Goal: Task Accomplishment & Management: Use online tool/utility

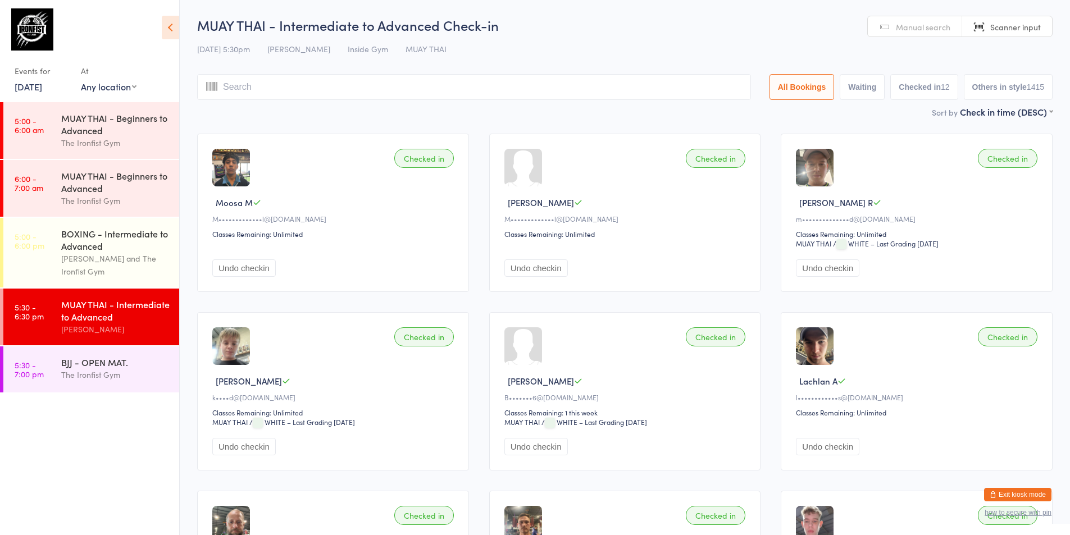
click at [35, 87] on link "[DATE]" at bounding box center [29, 86] width 28 height 12
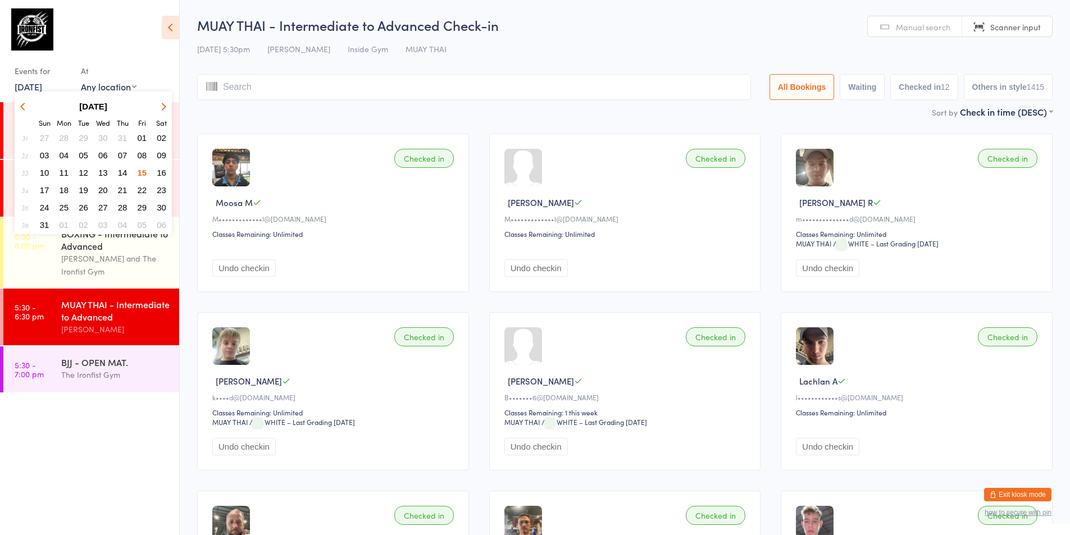
click at [163, 170] on span "16" at bounding box center [162, 173] width 10 height 10
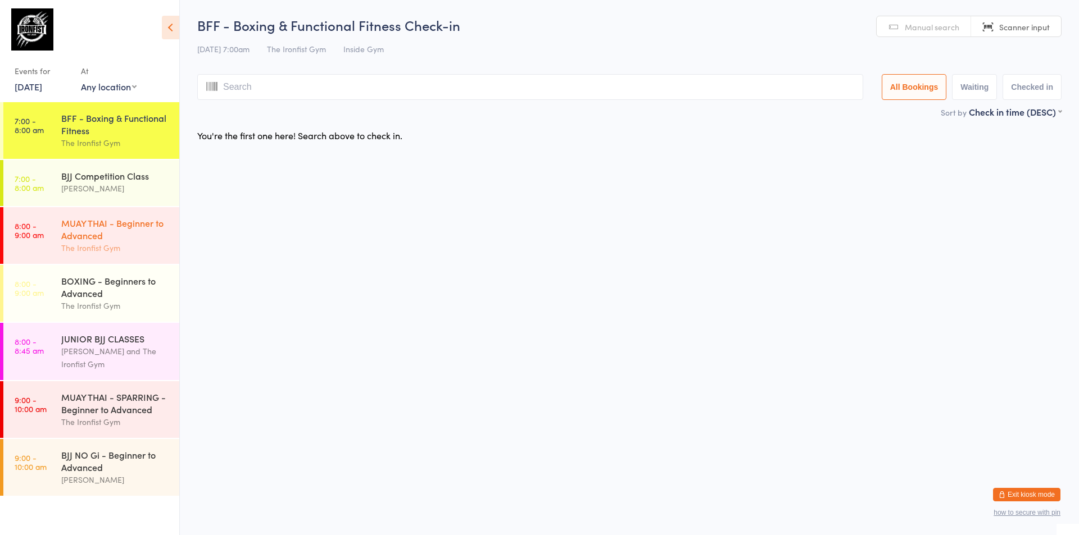
click at [110, 228] on div "MUAY THAI - Beginner to Advanced" at bounding box center [115, 229] width 108 height 25
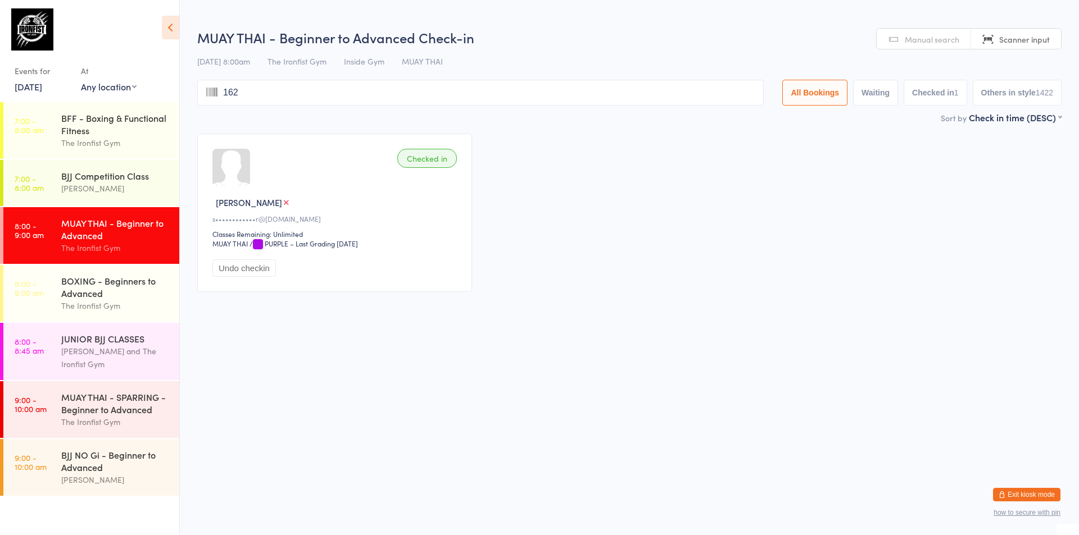
type input "1624"
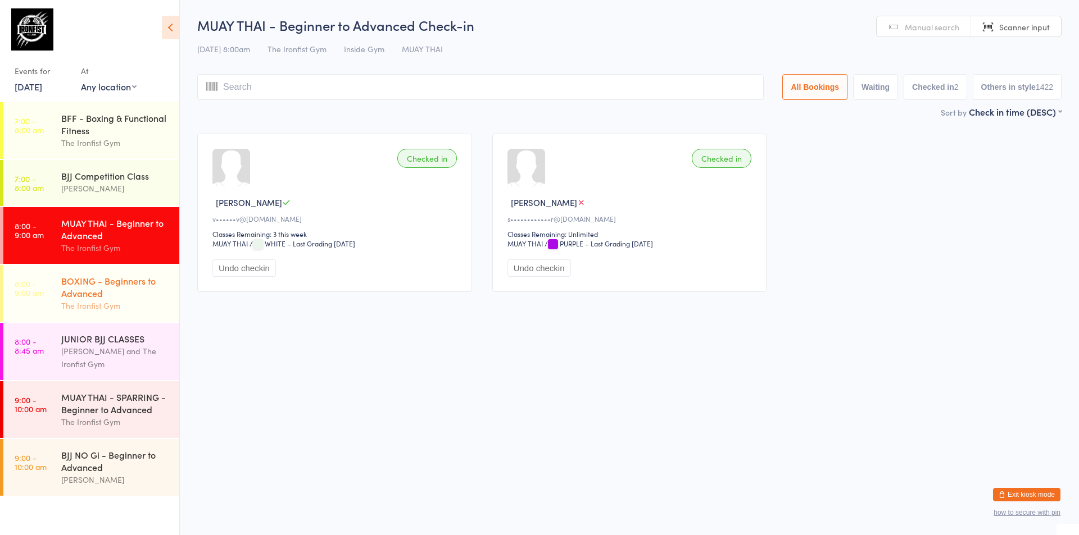
click at [72, 283] on div "BOXING - Beginners to Advanced" at bounding box center [115, 287] width 108 height 25
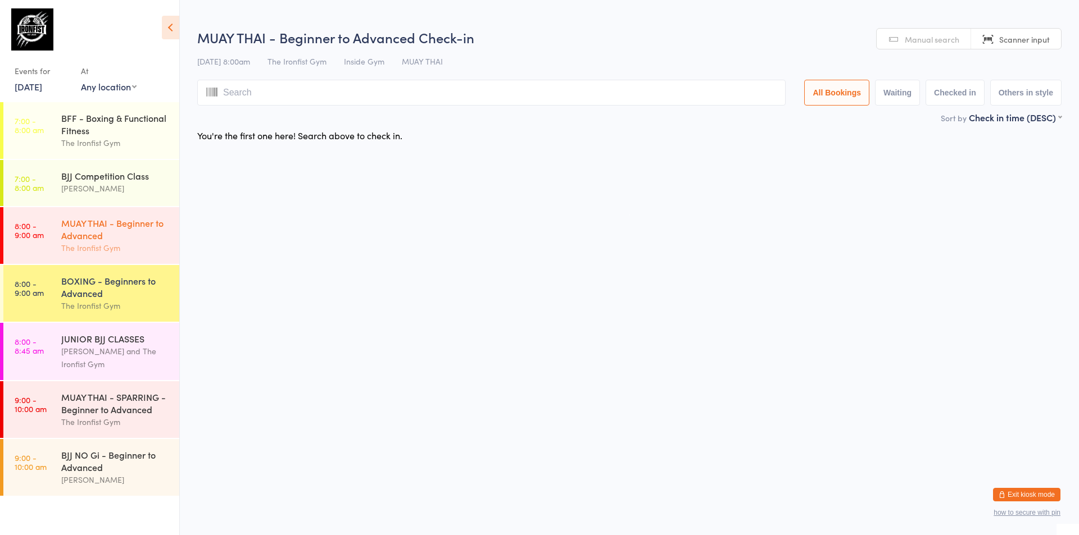
click at [90, 241] on div "MUAY THAI - Beginner to Advanced" at bounding box center [115, 229] width 108 height 25
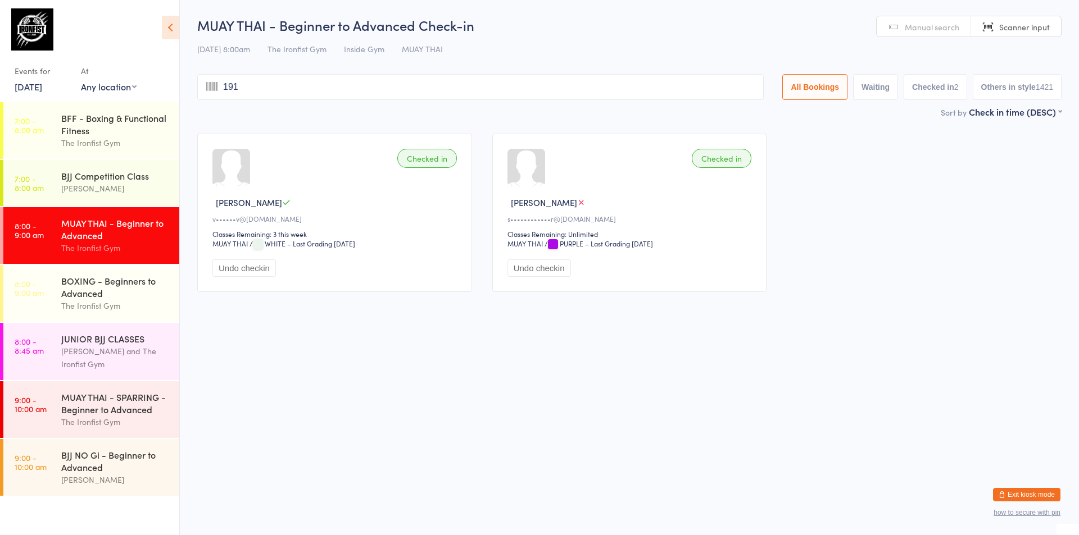
type input "1911"
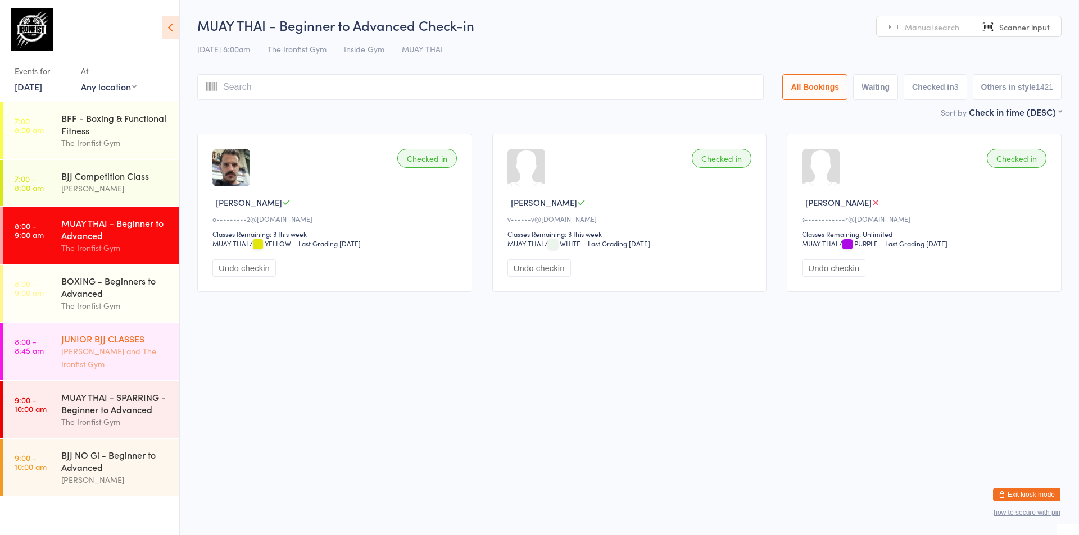
click at [66, 354] on div "[PERSON_NAME] and The Ironfist Gym" at bounding box center [115, 358] width 108 height 26
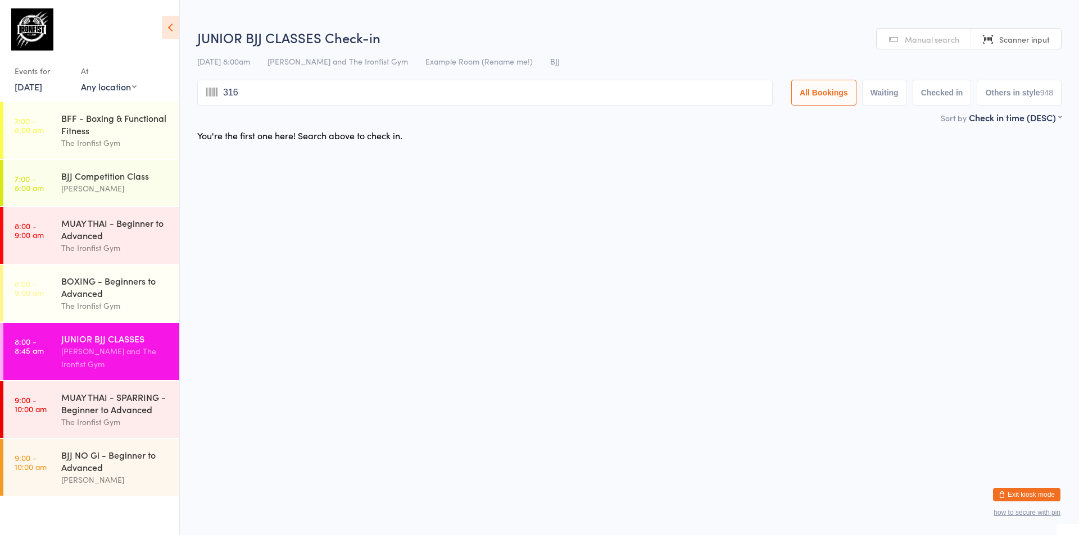
type input "3160"
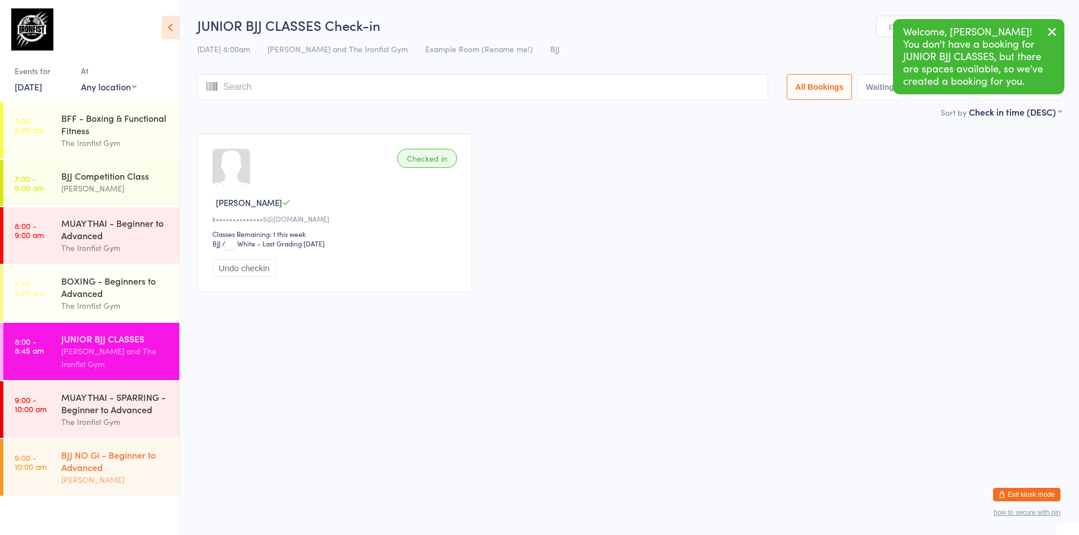
click at [65, 462] on div "BJJ NO Gi - Beginner to Advanced" at bounding box center [115, 461] width 108 height 25
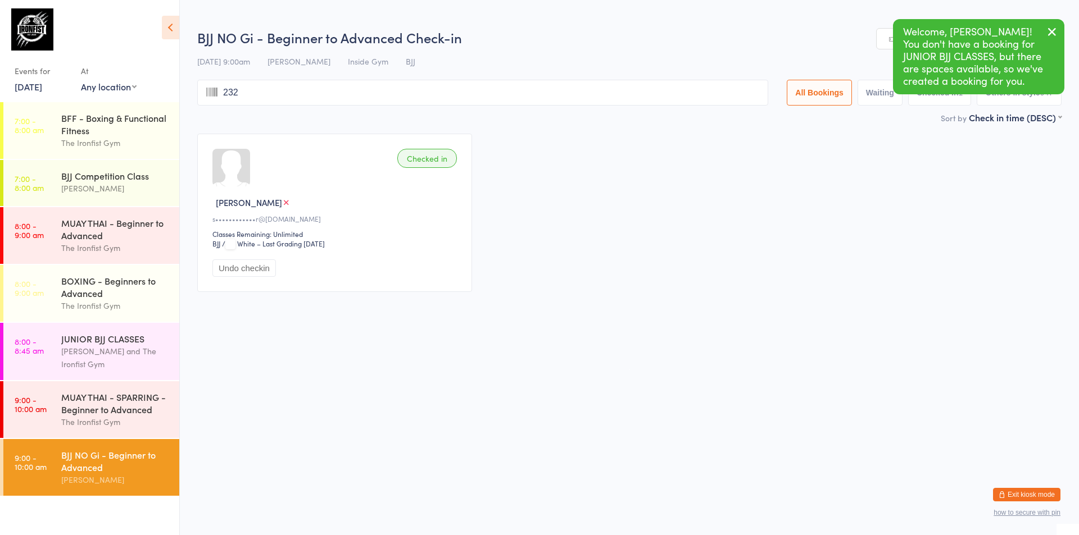
type input "2328"
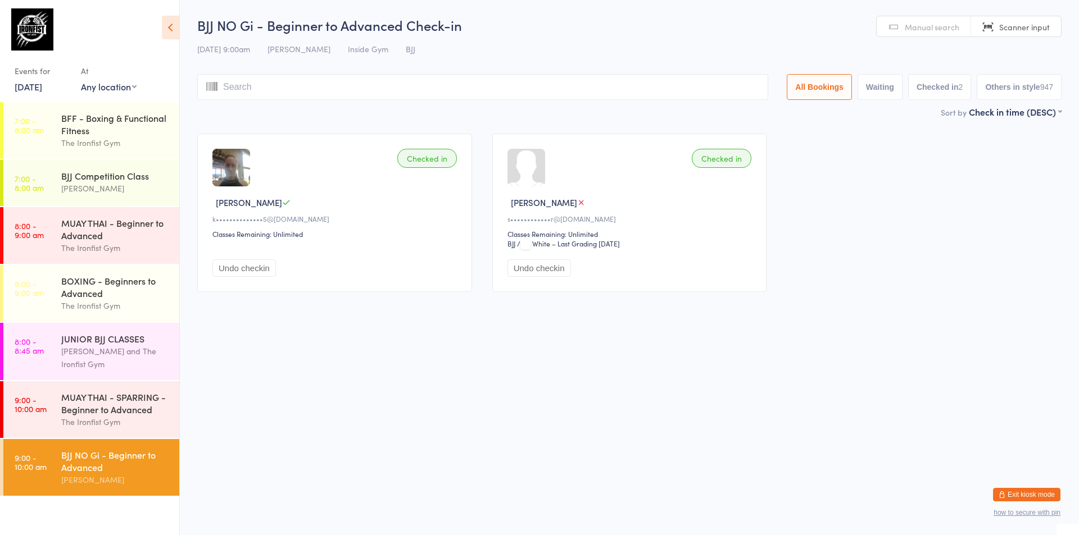
click at [98, 472] on div "BJJ NO Gi - Beginner to Advanced" at bounding box center [115, 461] width 108 height 25
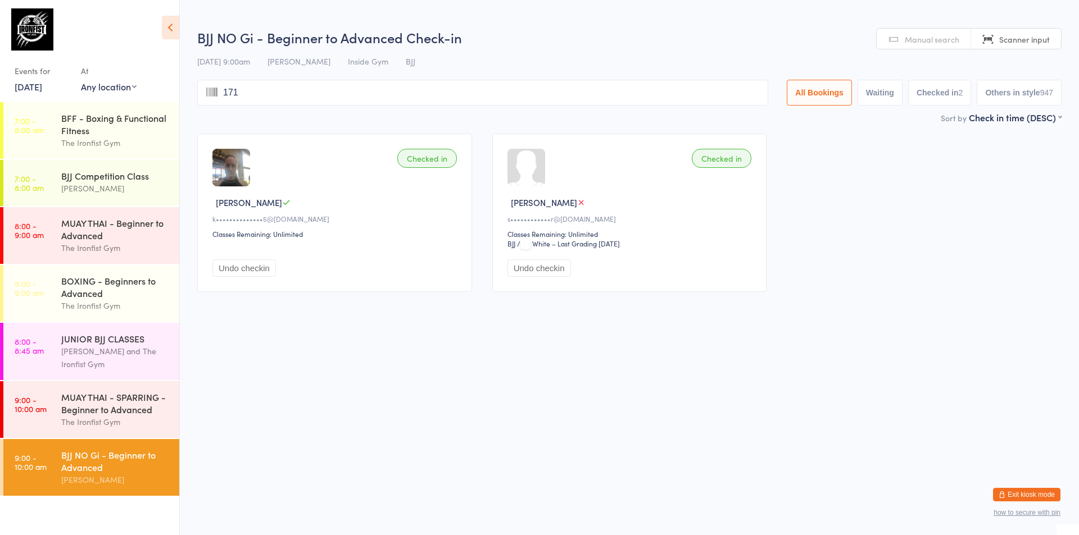
type input "1715"
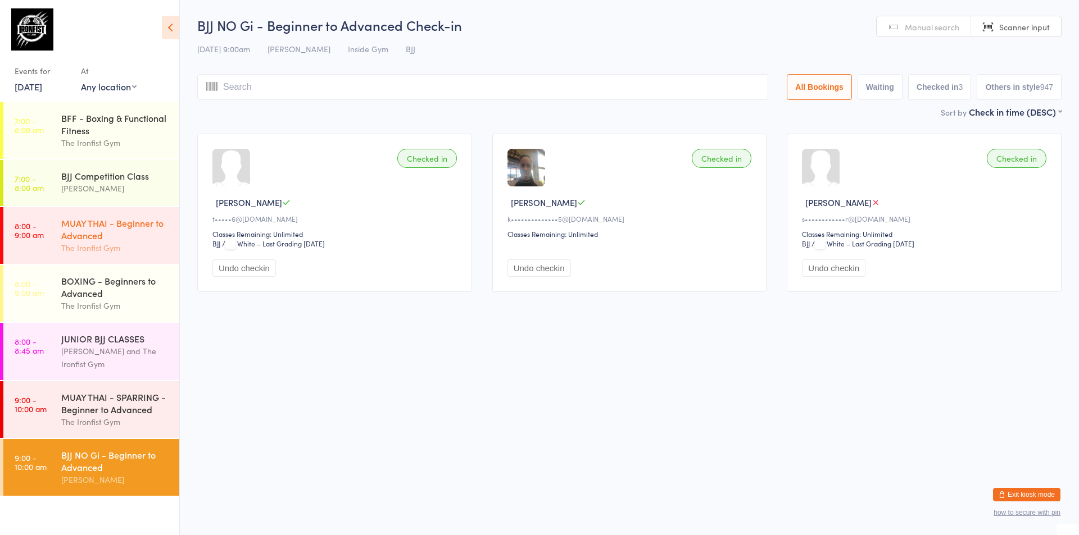
click at [65, 231] on div "MUAY THAI - Beginner to Advanced" at bounding box center [115, 229] width 108 height 25
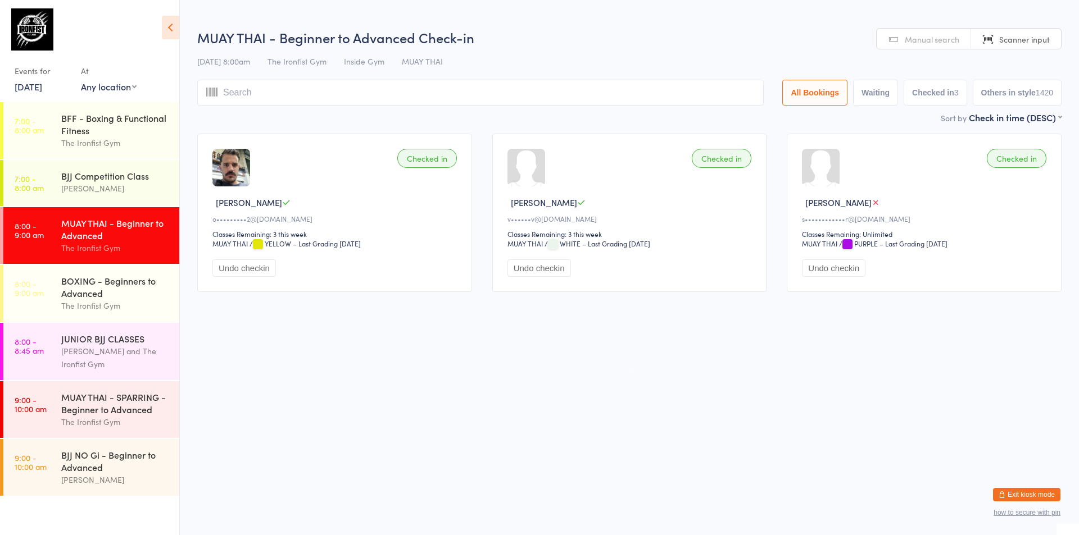
click at [259, 95] on input "search" at bounding box center [480, 93] width 566 height 26
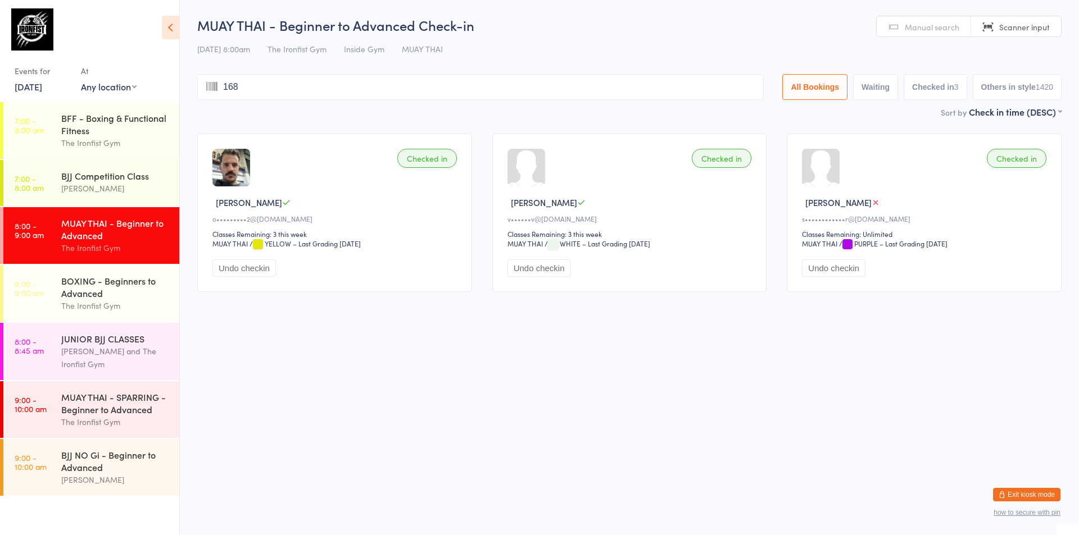
type input "1684"
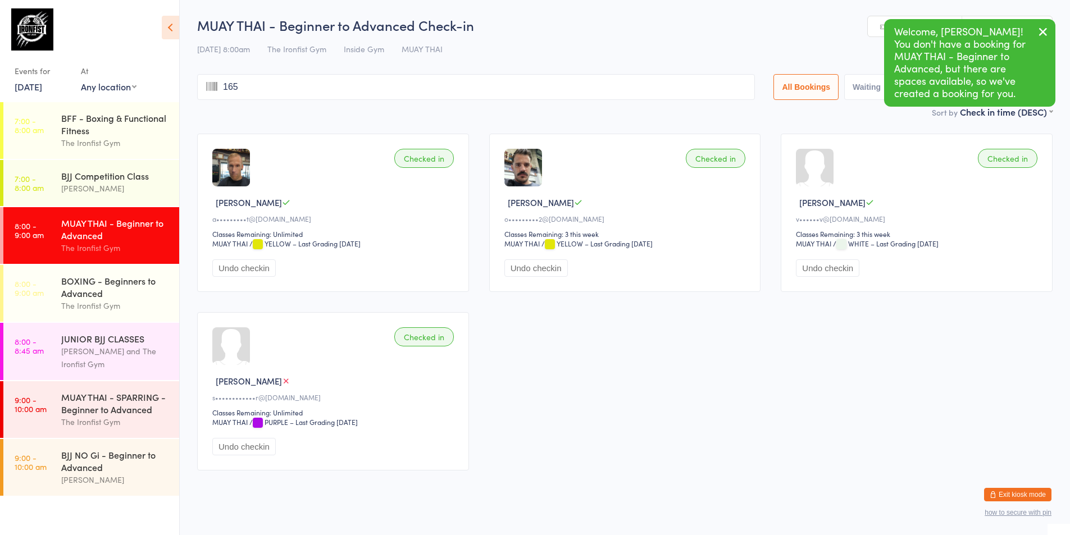
type input "1657"
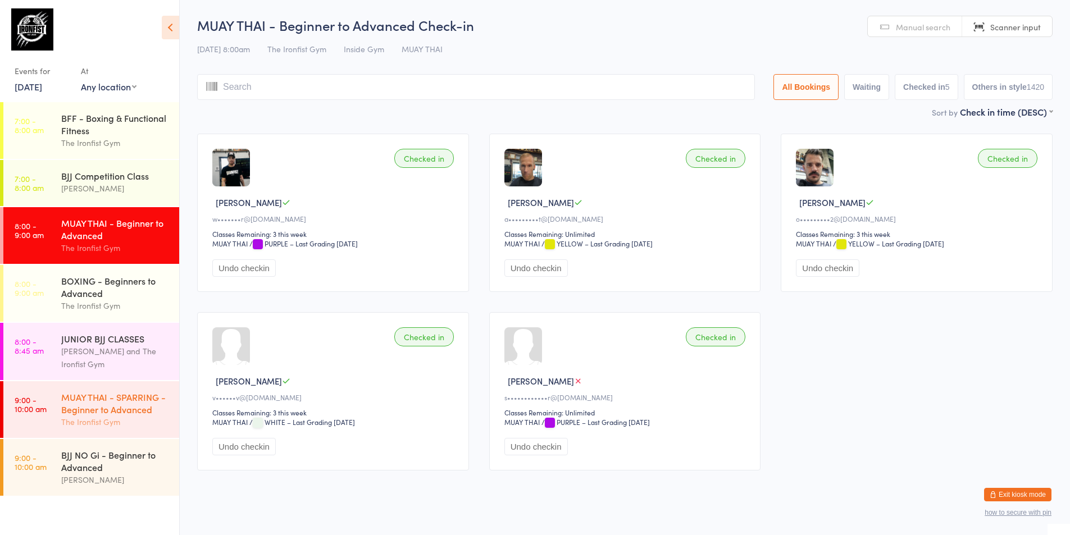
click at [112, 400] on div "MUAY THAI - SPARRING - Beginner to Advanced" at bounding box center [115, 403] width 108 height 25
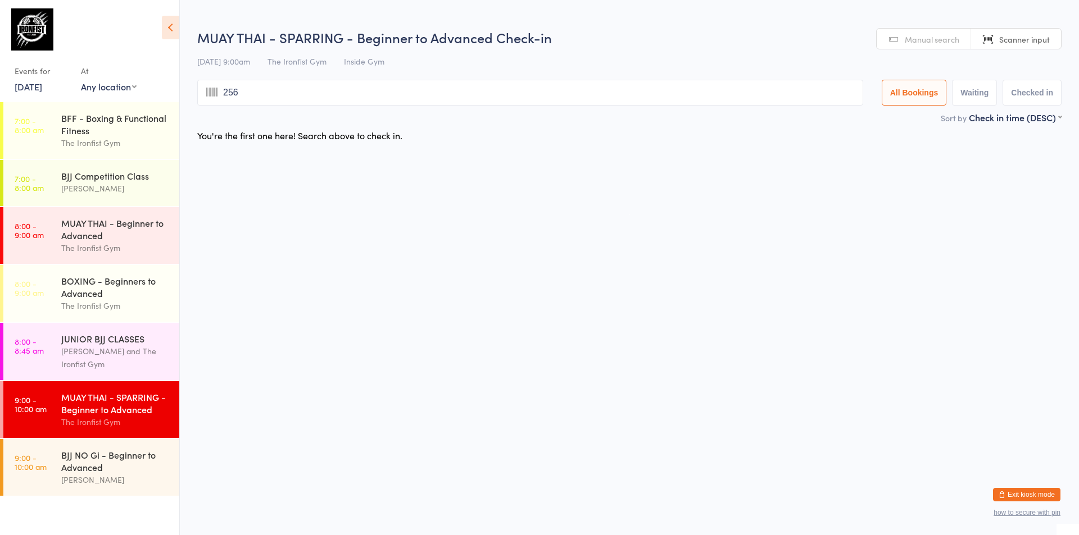
type input "2565"
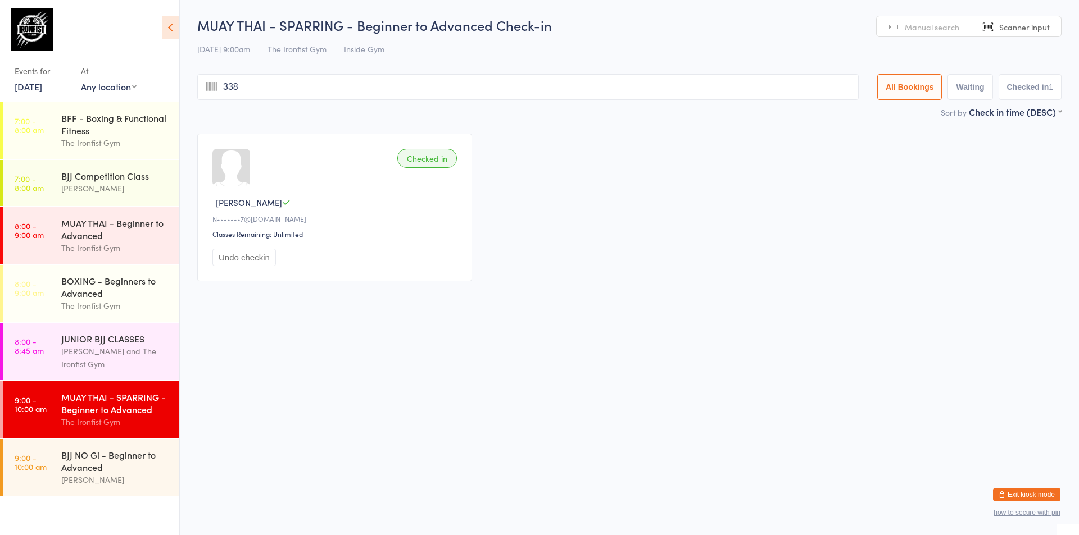
type input "3388"
click at [235, 259] on button "Undo checkin" at bounding box center [243, 257] width 63 height 17
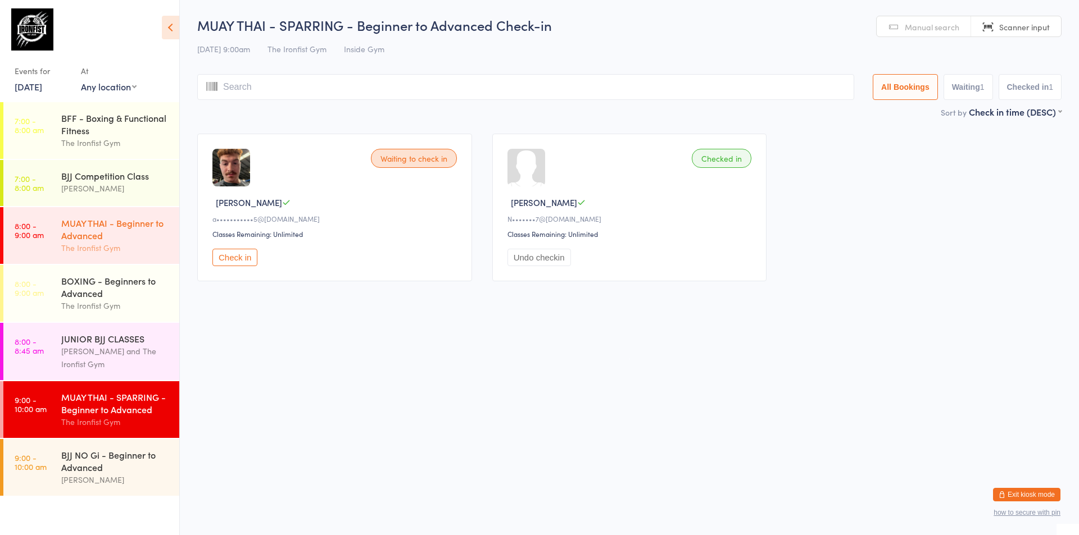
click at [124, 225] on div "MUAY THAI - Beginner to Advanced" at bounding box center [115, 229] width 108 height 25
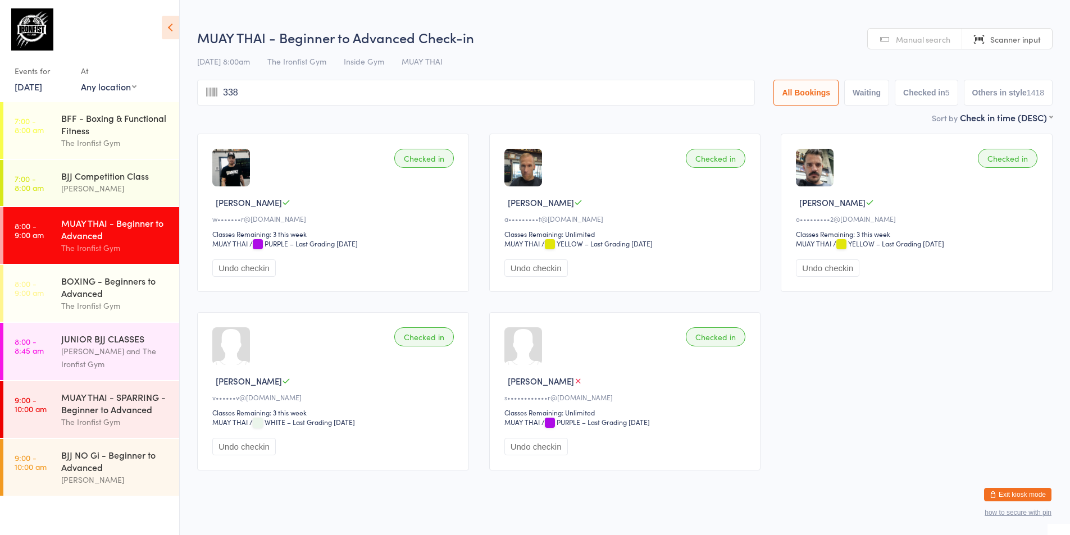
type input "3388"
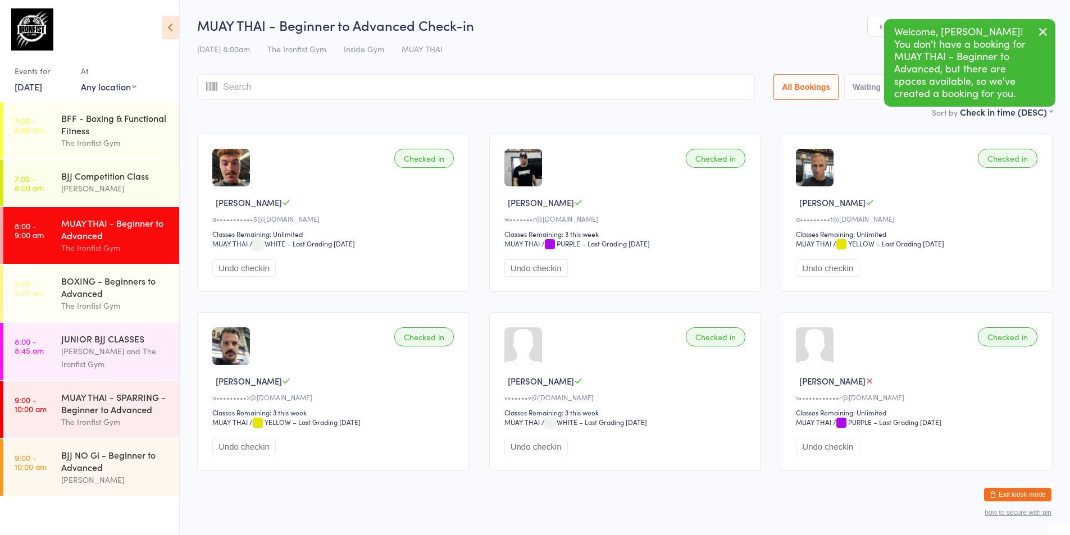
type input "3368"
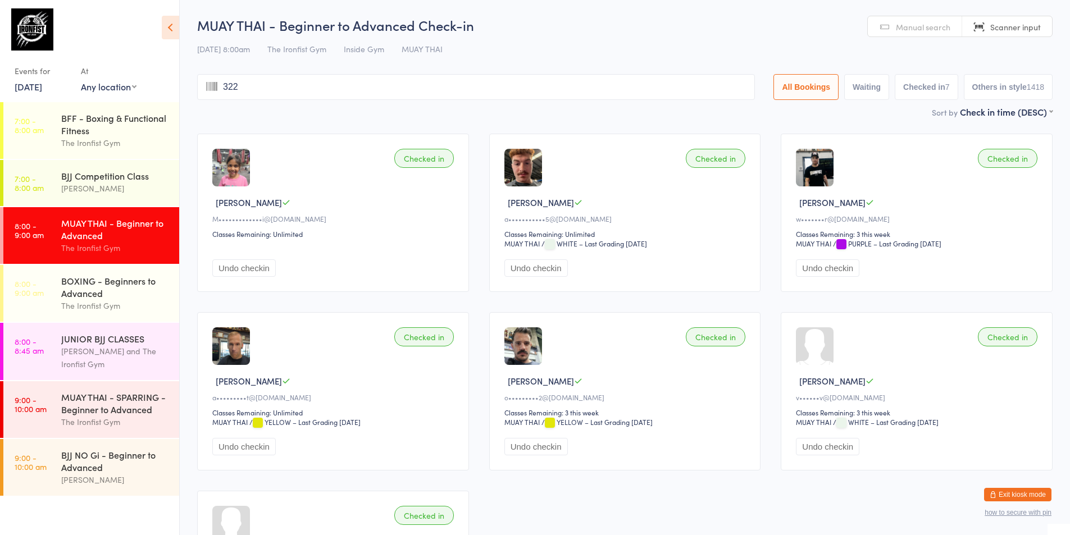
type input "3226"
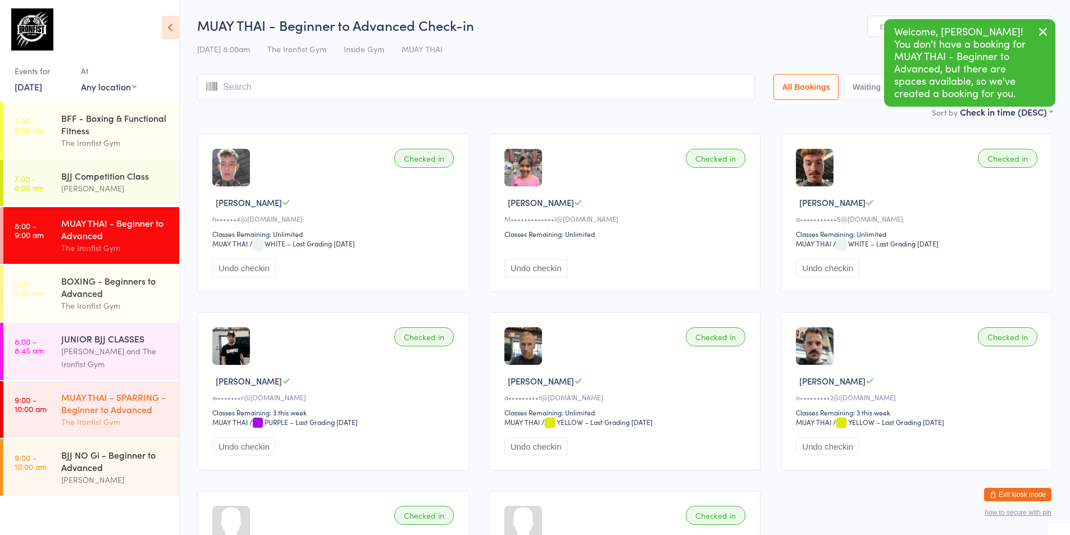
click at [130, 408] on div "MUAY THAI - SPARRING - Beginner to Advanced" at bounding box center [115, 403] width 108 height 25
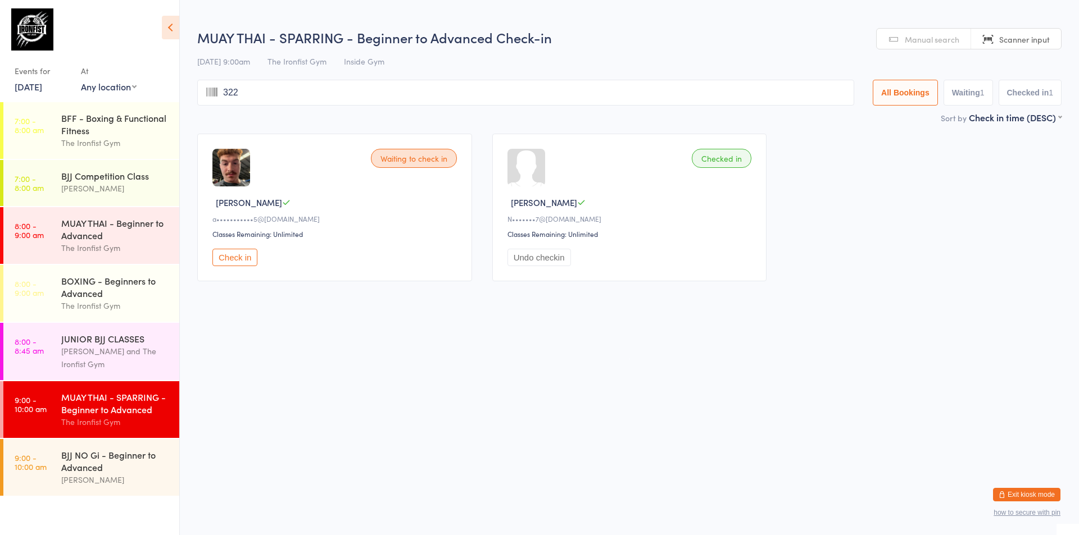
type input "3226"
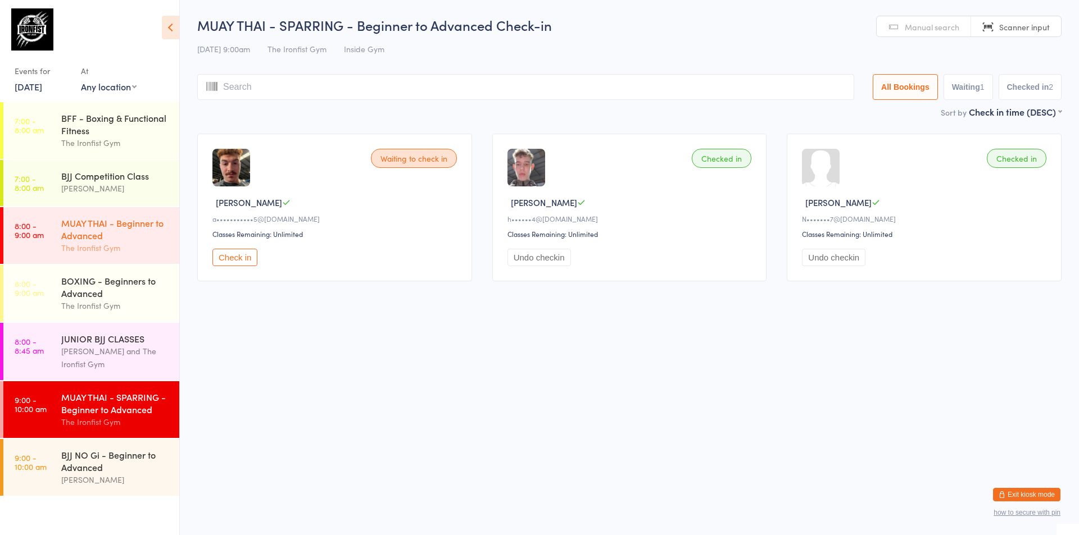
click at [130, 220] on div "MUAY THAI - Beginner to Advanced" at bounding box center [115, 229] width 108 height 25
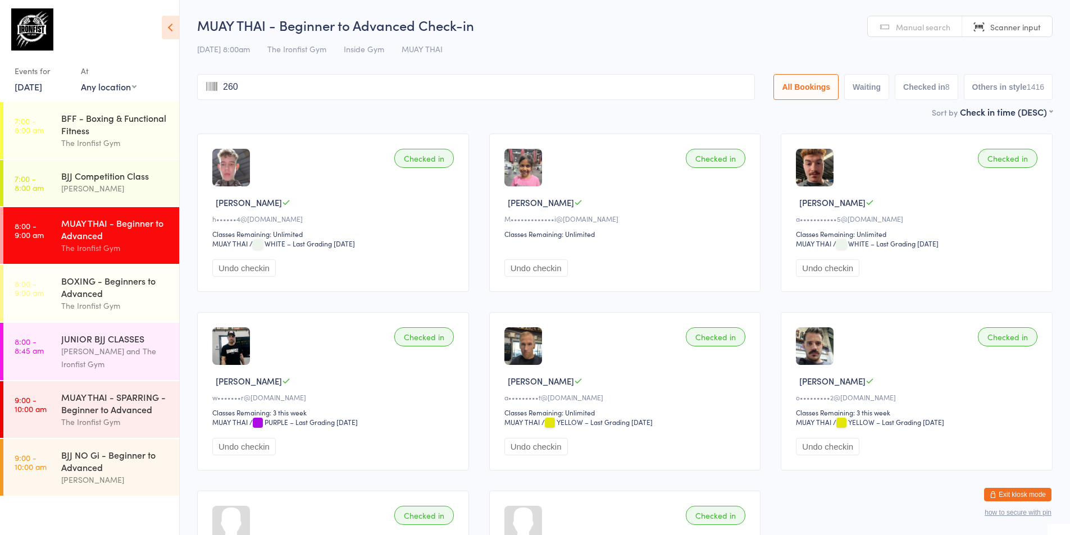
type input "2603"
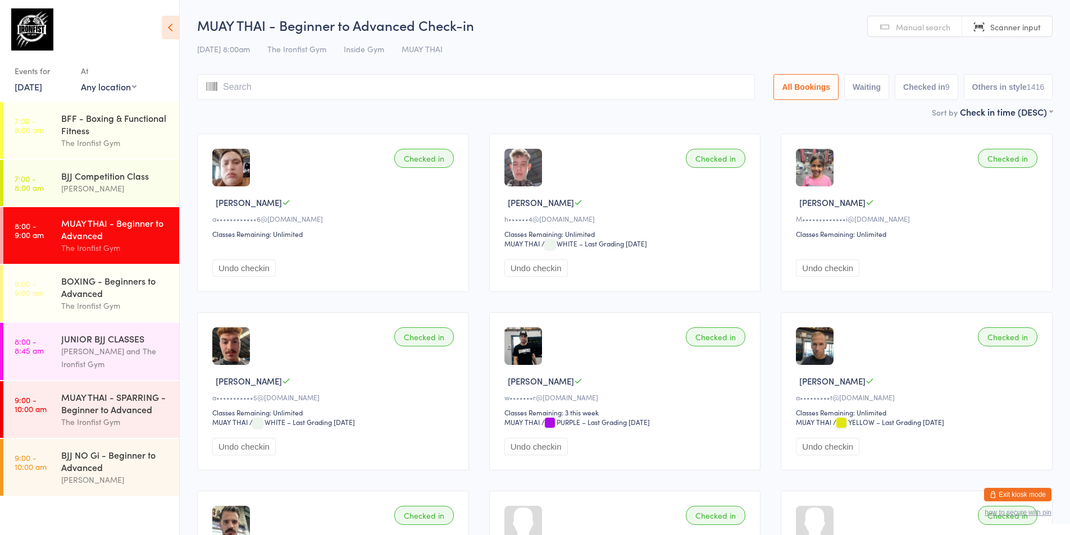
click at [137, 246] on div "The Ironfist Gym" at bounding box center [115, 248] width 108 height 13
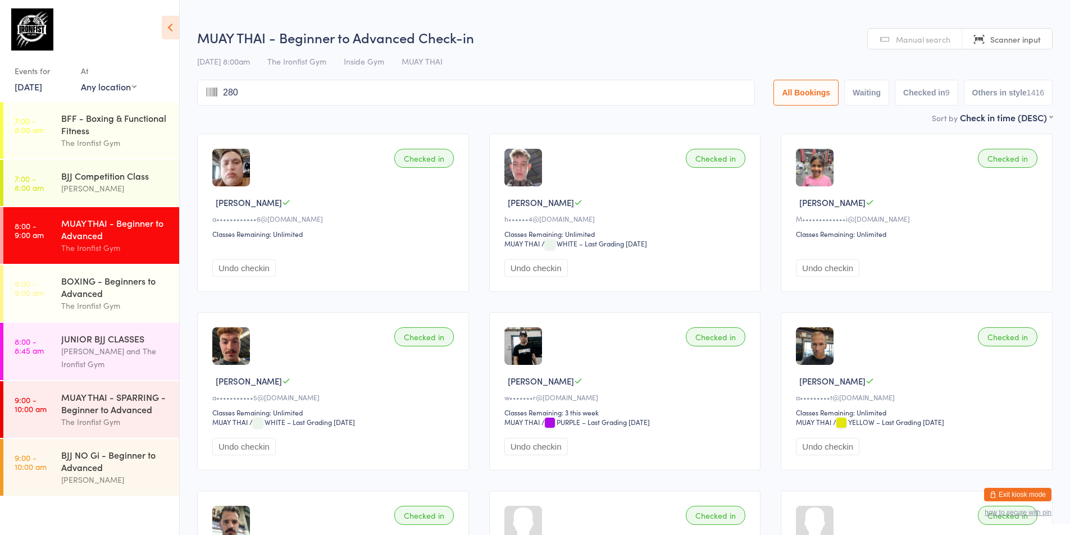
type input "2804"
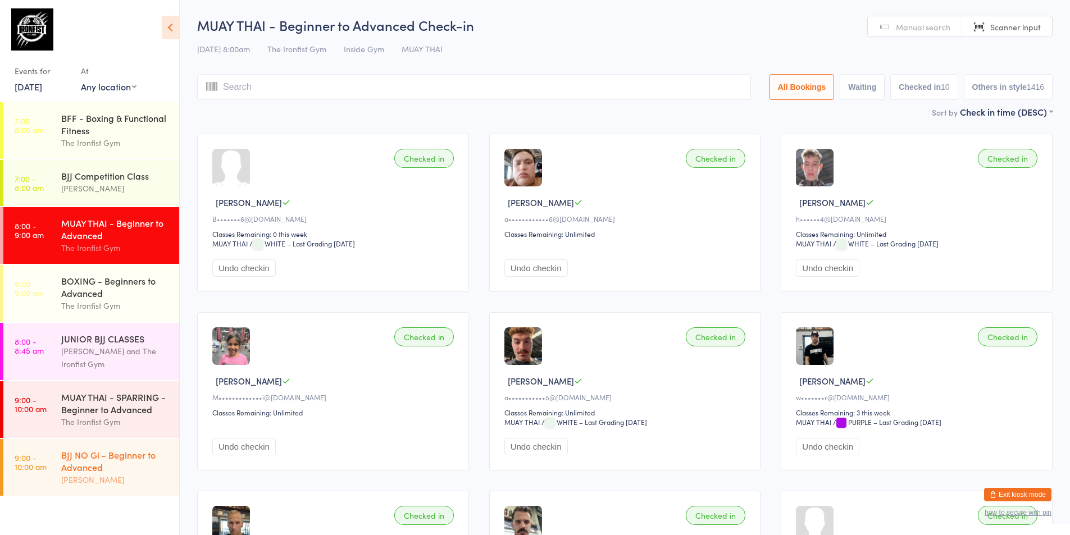
click at [93, 466] on div "BJJ NO Gi - Beginner to Advanced" at bounding box center [115, 461] width 108 height 25
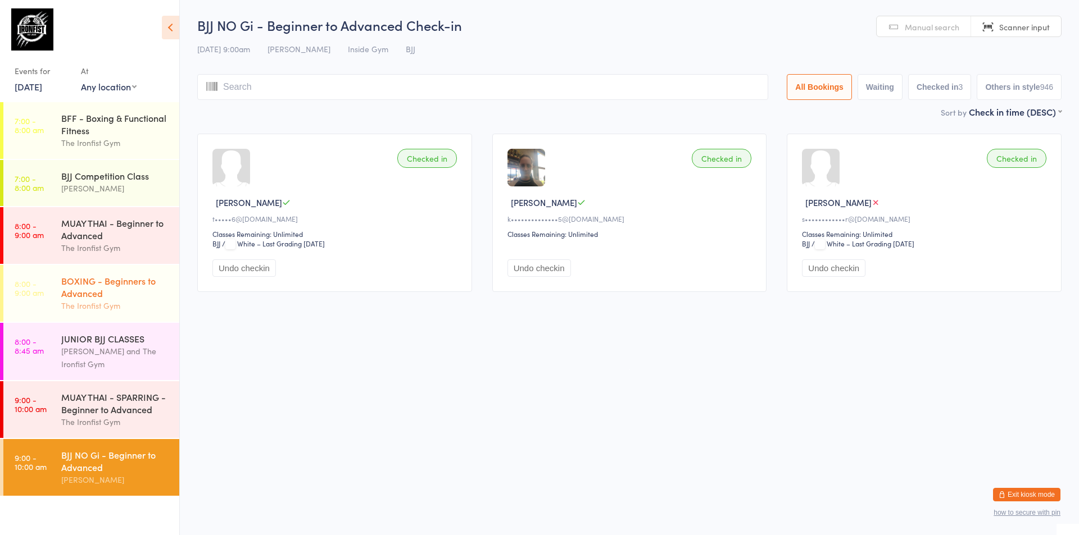
click at [102, 285] on div "BOXING - Beginners to Advanced" at bounding box center [115, 287] width 108 height 25
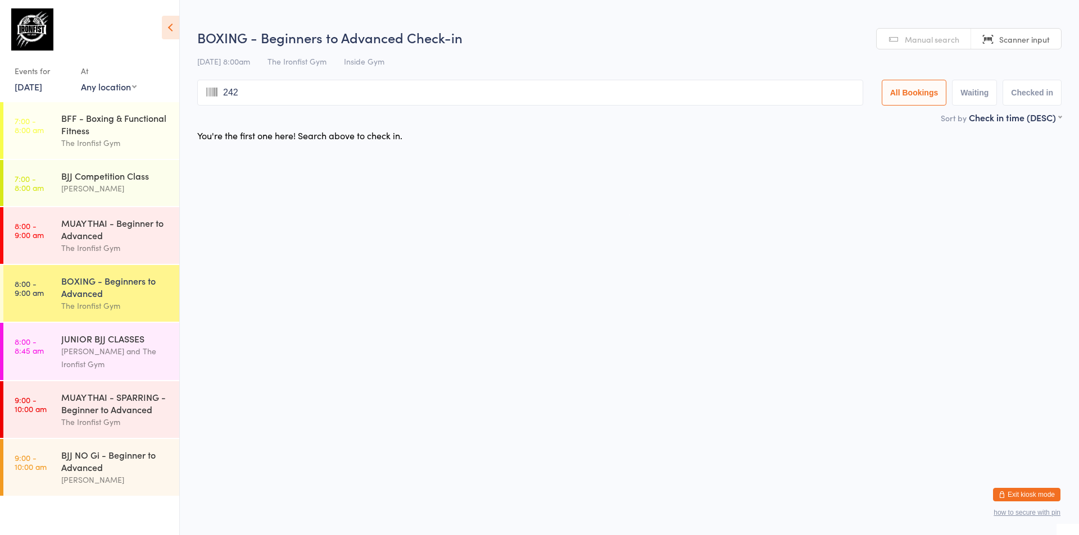
type input "2421"
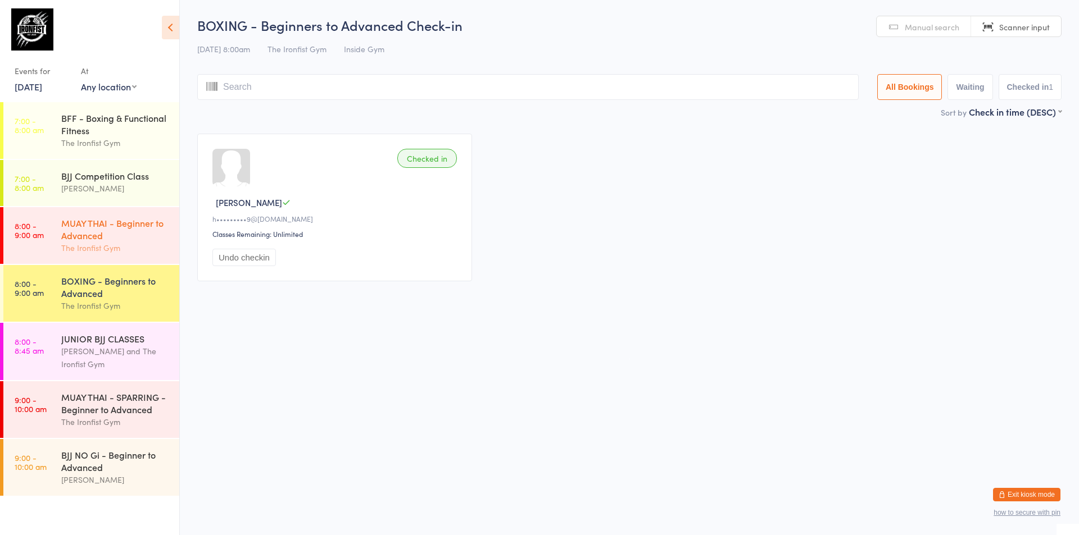
click at [66, 243] on div "The Ironfist Gym" at bounding box center [115, 248] width 108 height 13
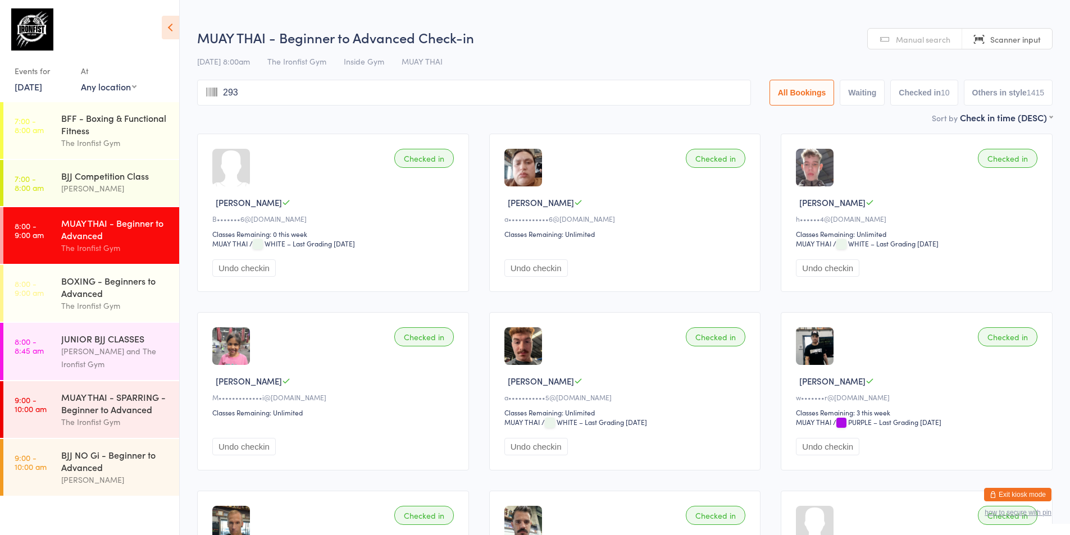
type input "2935"
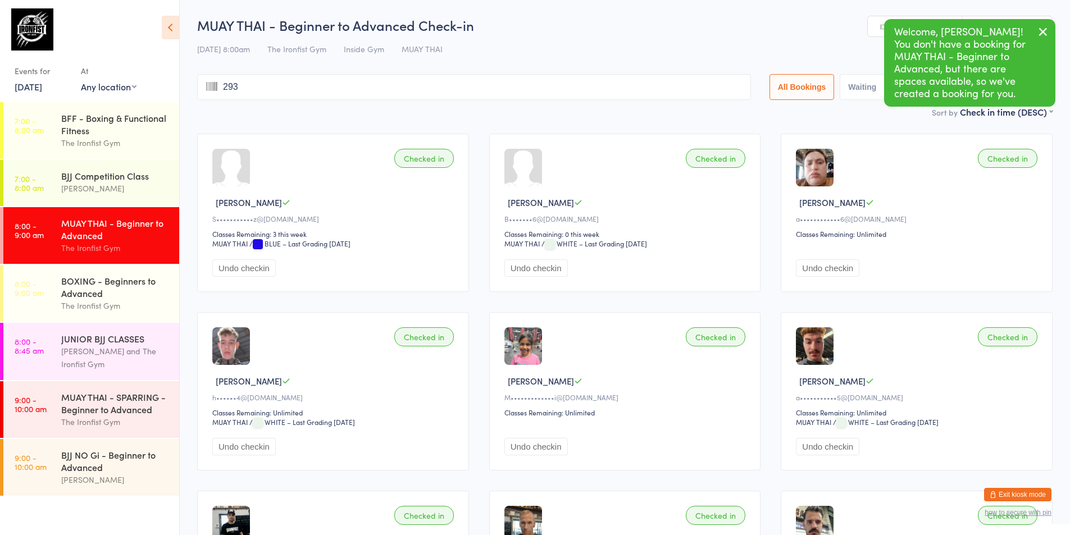
type input "2934"
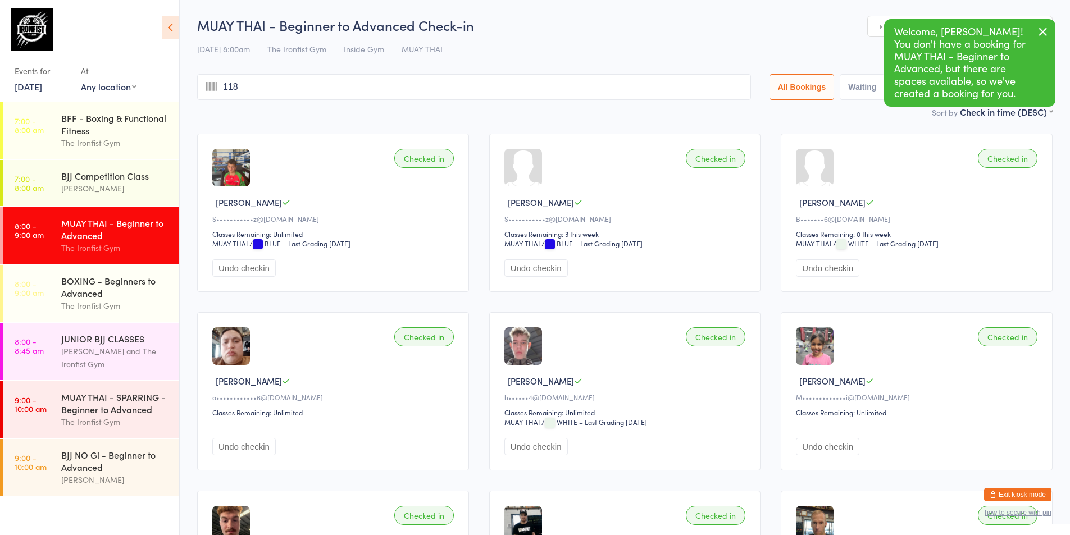
type input "1187"
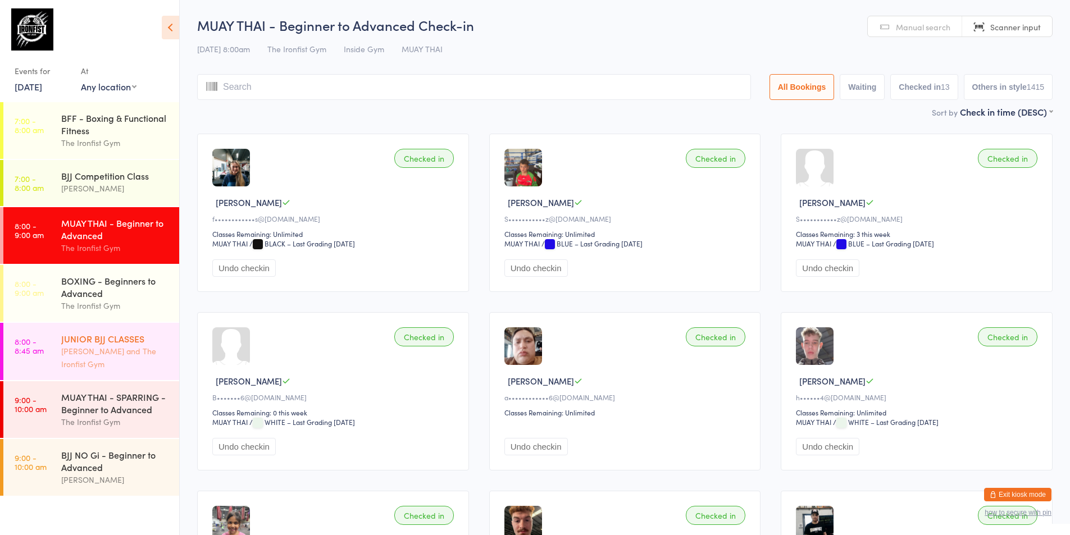
click at [104, 353] on div "[PERSON_NAME] and The Ironfist Gym" at bounding box center [115, 358] width 108 height 26
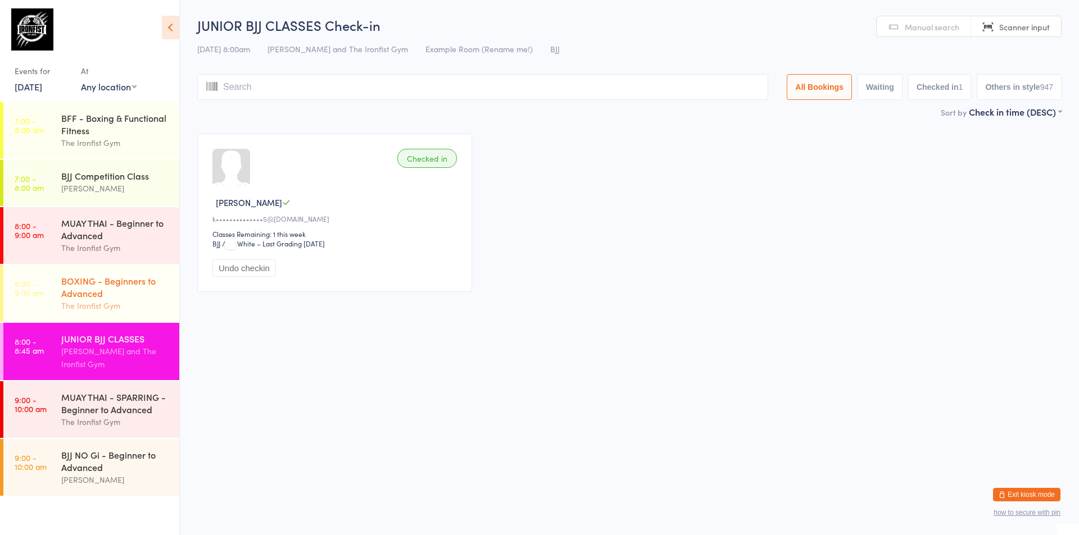
click at [129, 287] on div "BOXING - Beginners to Advanced" at bounding box center [115, 287] width 108 height 25
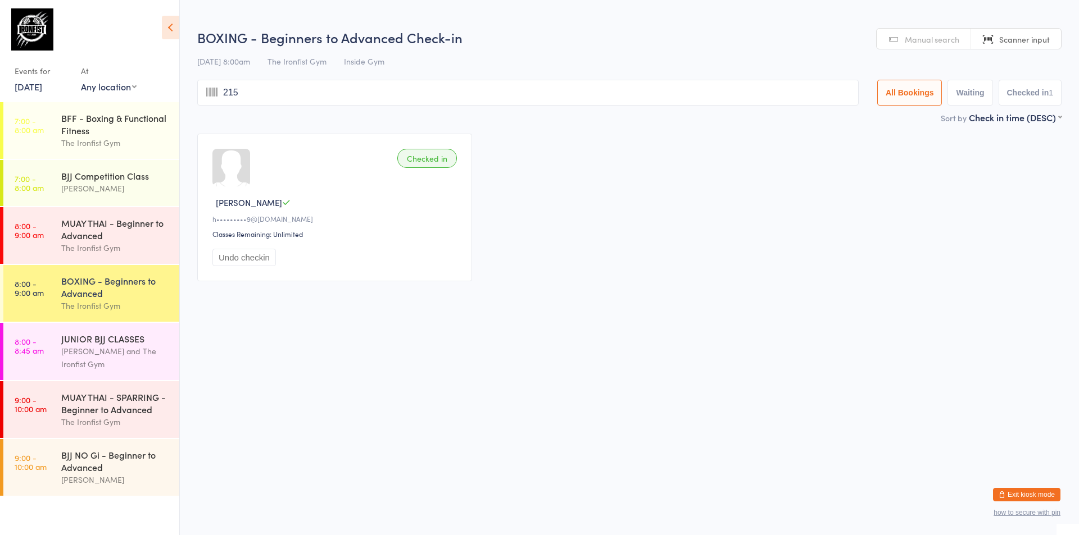
type input "2156"
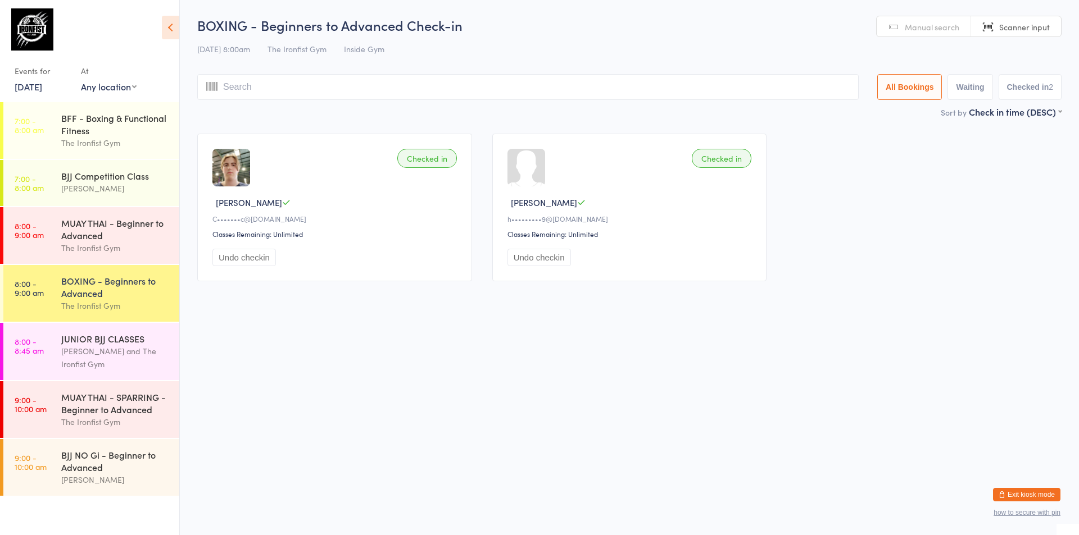
click at [107, 290] on div "BOXING - Beginners to Advanced" at bounding box center [115, 287] width 108 height 25
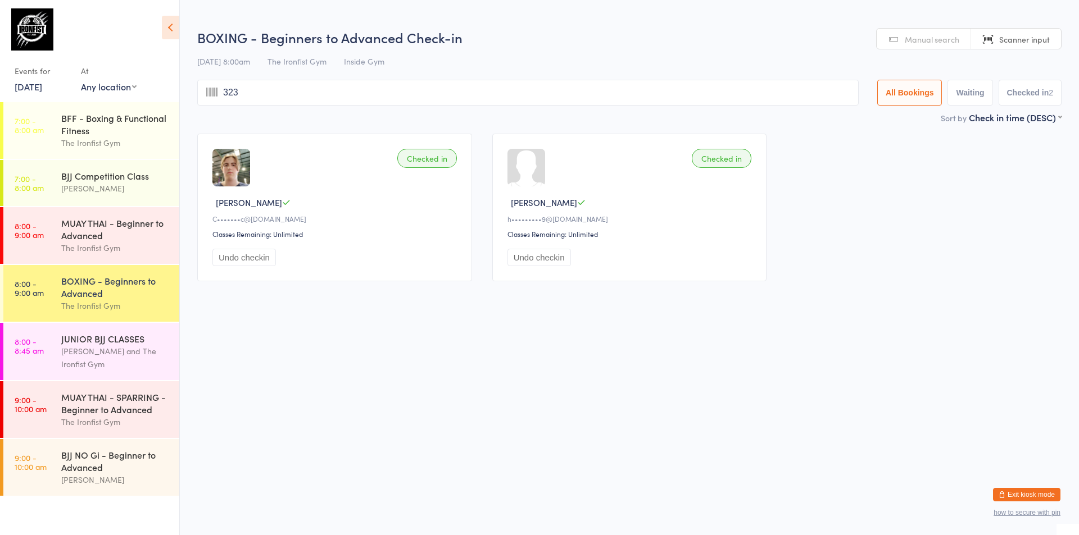
type input "3235"
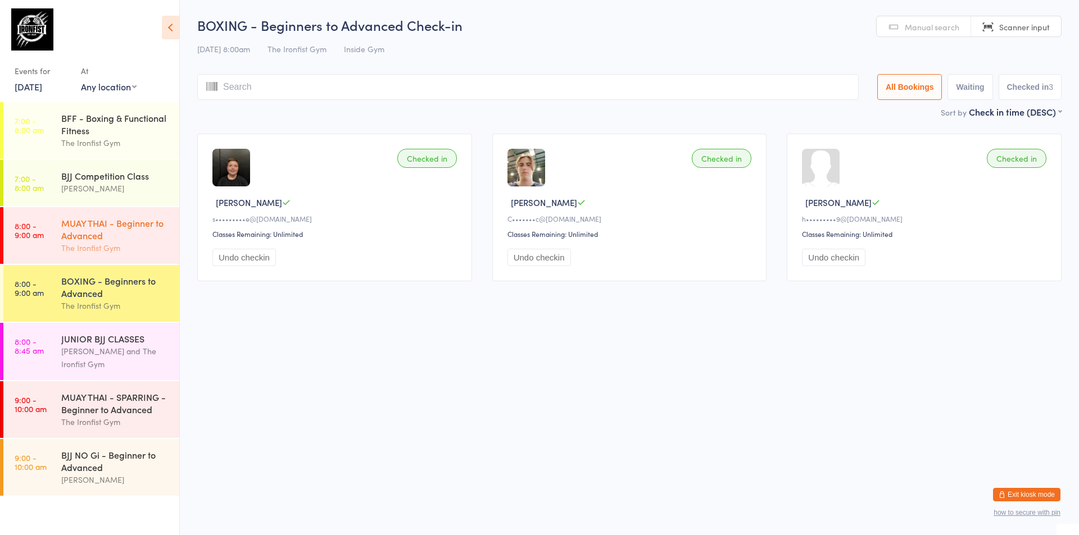
click at [128, 222] on div "MUAY THAI - Beginner to Advanced" at bounding box center [115, 229] width 108 height 25
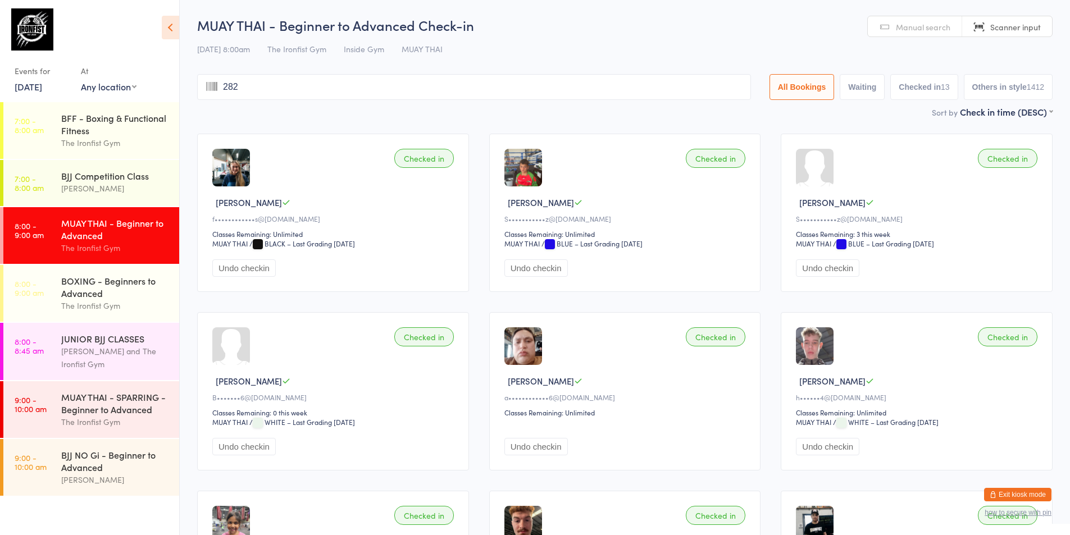
type input "2828"
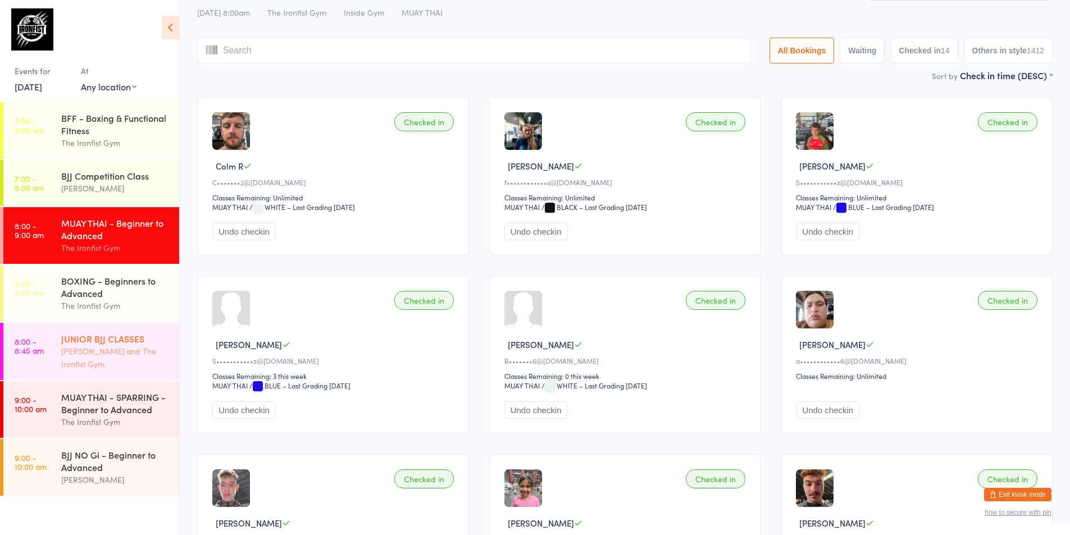
scroll to position [56, 0]
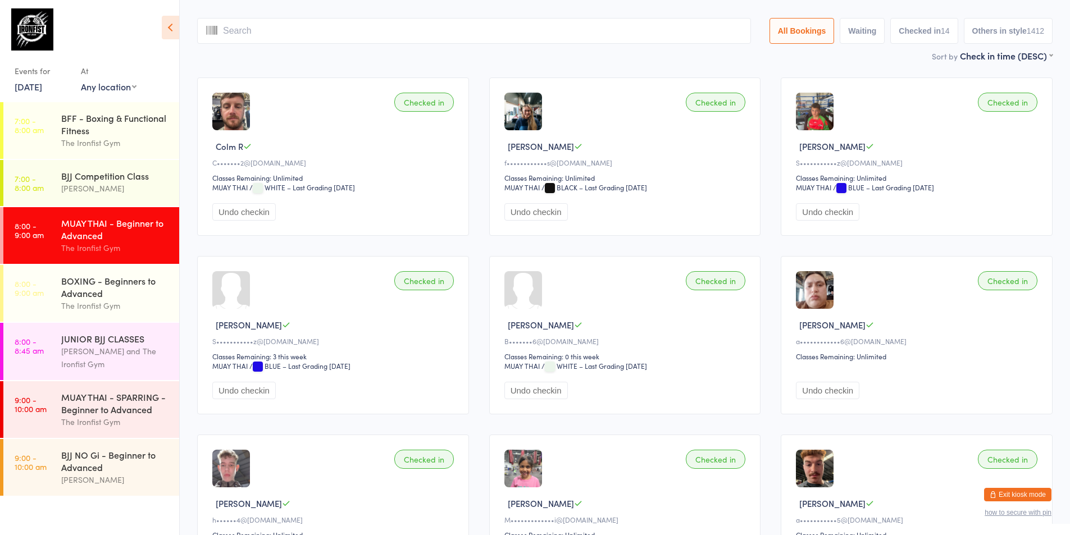
click at [98, 228] on div "MUAY THAI - Beginner to Advanced" at bounding box center [115, 229] width 108 height 25
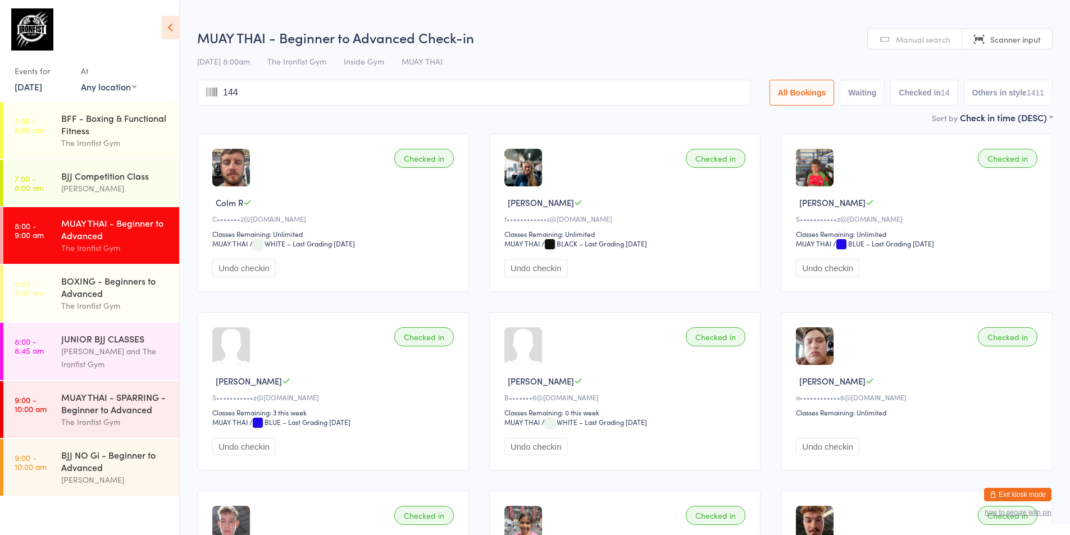
type input "1441"
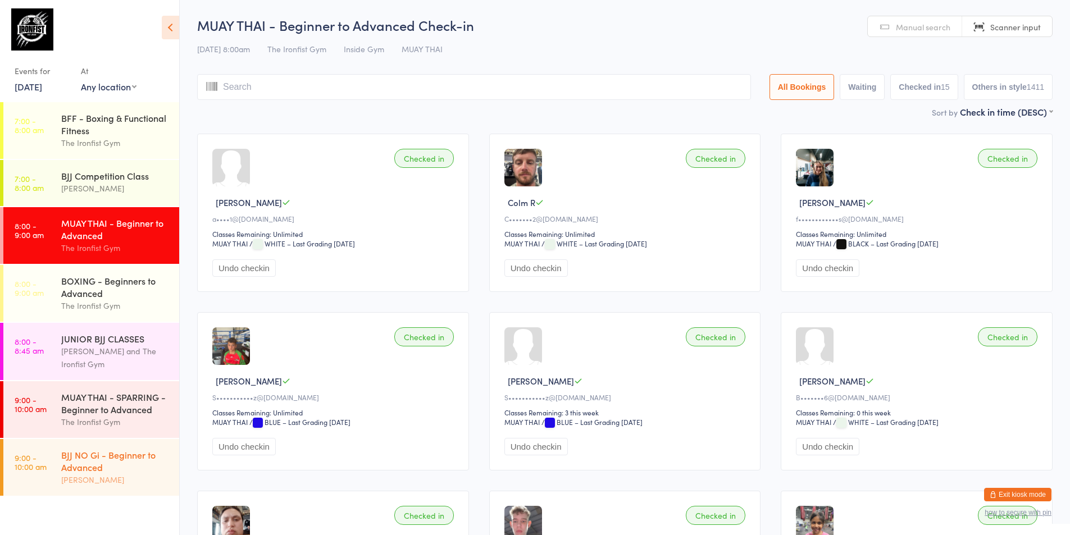
click at [110, 464] on div "BJJ NO Gi - Beginner to Advanced" at bounding box center [115, 461] width 108 height 25
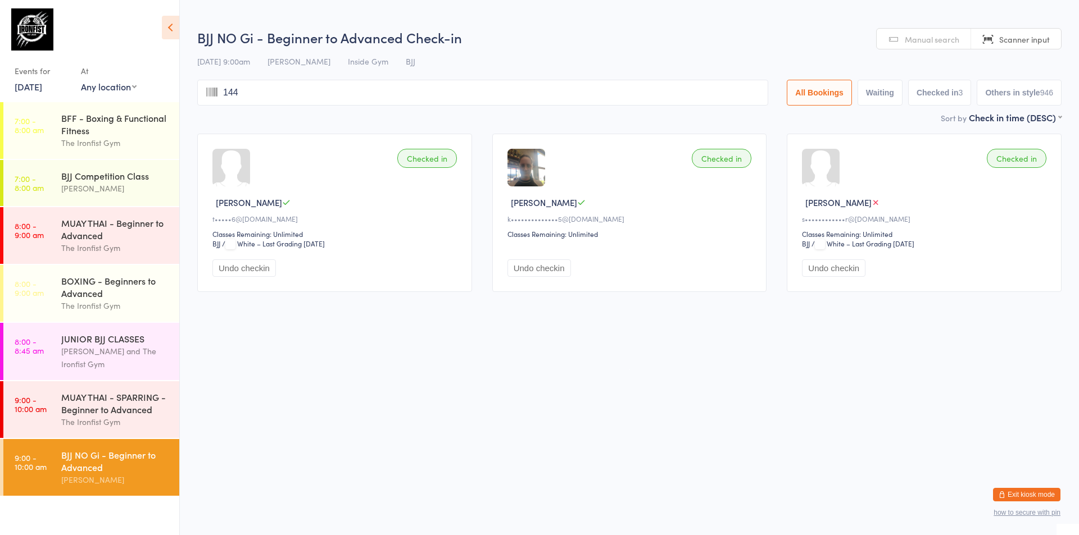
type input "1441"
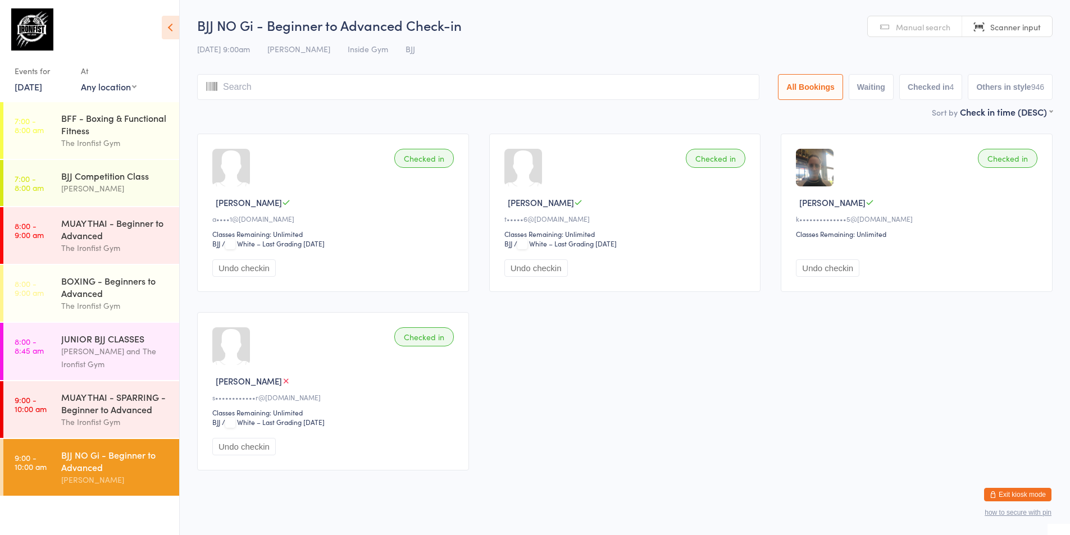
click at [953, 25] on link "Manual search" at bounding box center [915, 26] width 94 height 21
click at [953, 24] on link "Manual search" at bounding box center [915, 26] width 94 height 21
type input "matt"
click at [876, 20] on link "Manual search" at bounding box center [915, 26] width 94 height 21
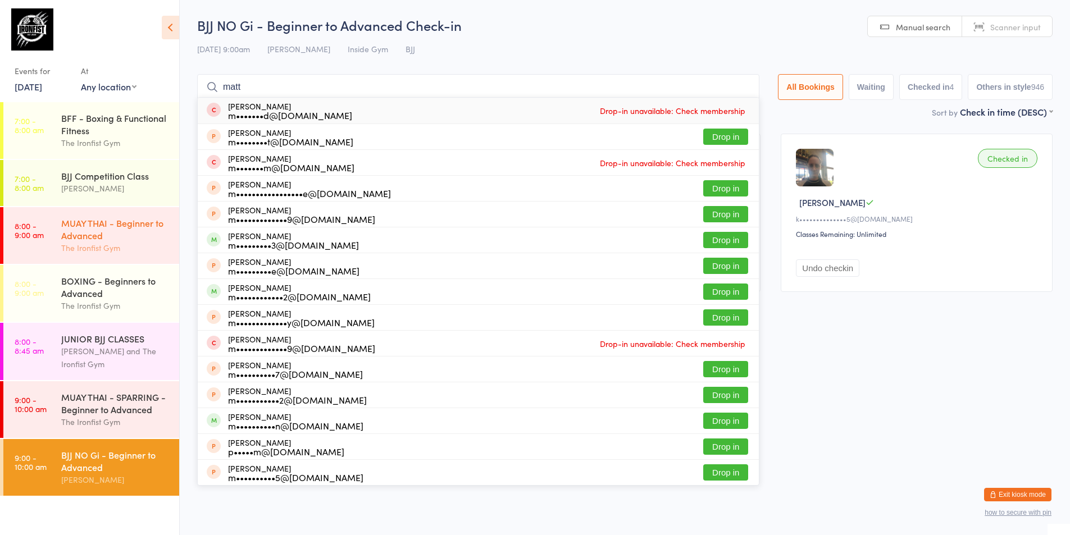
type input "matt"
click at [84, 230] on div "MUAY THAI - Beginner to Advanced" at bounding box center [115, 229] width 108 height 25
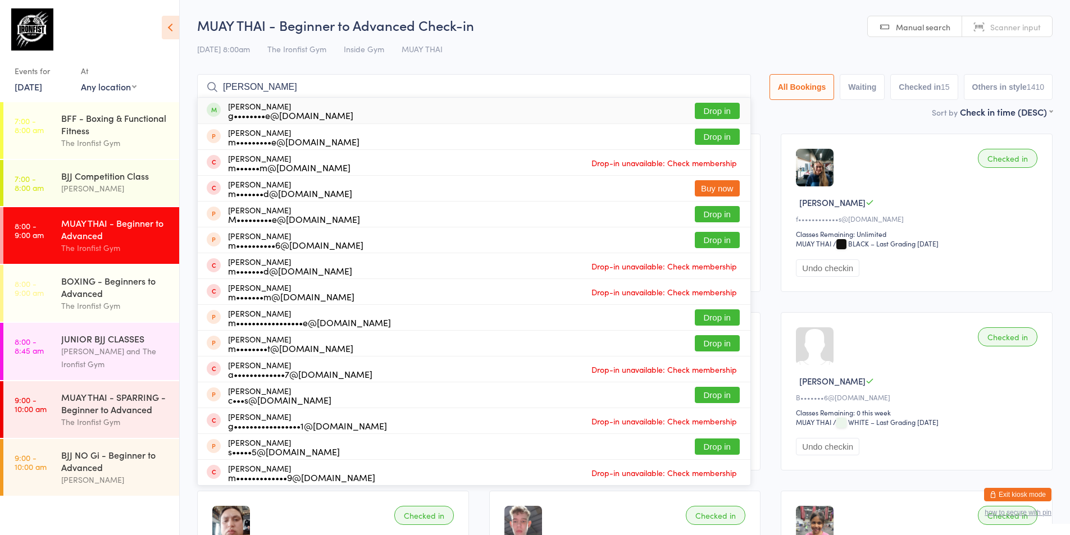
type input "[PERSON_NAME]"
click at [723, 109] on button "Drop in" at bounding box center [717, 111] width 45 height 16
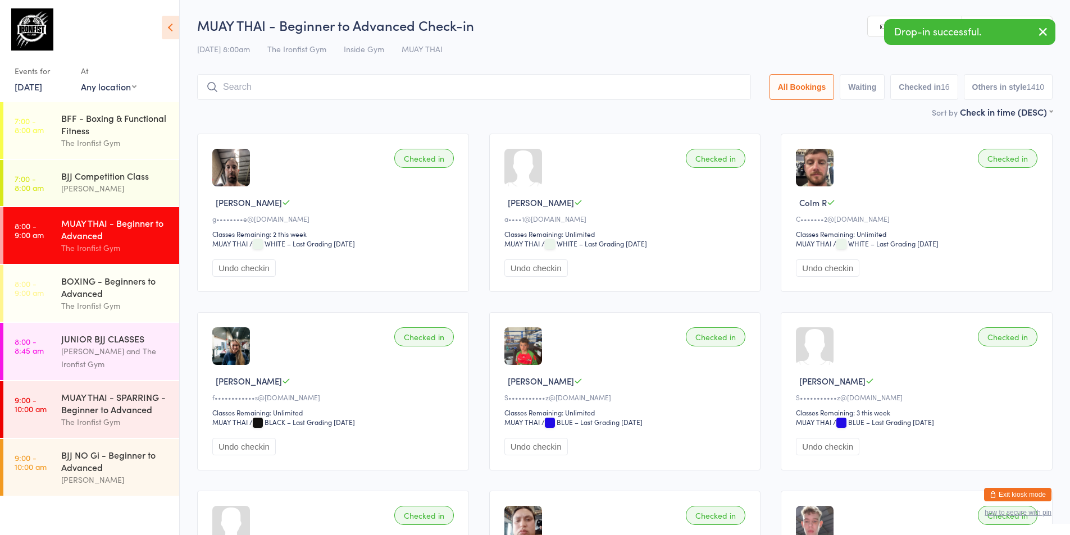
click at [874, 32] on link "Manual search" at bounding box center [915, 26] width 94 height 21
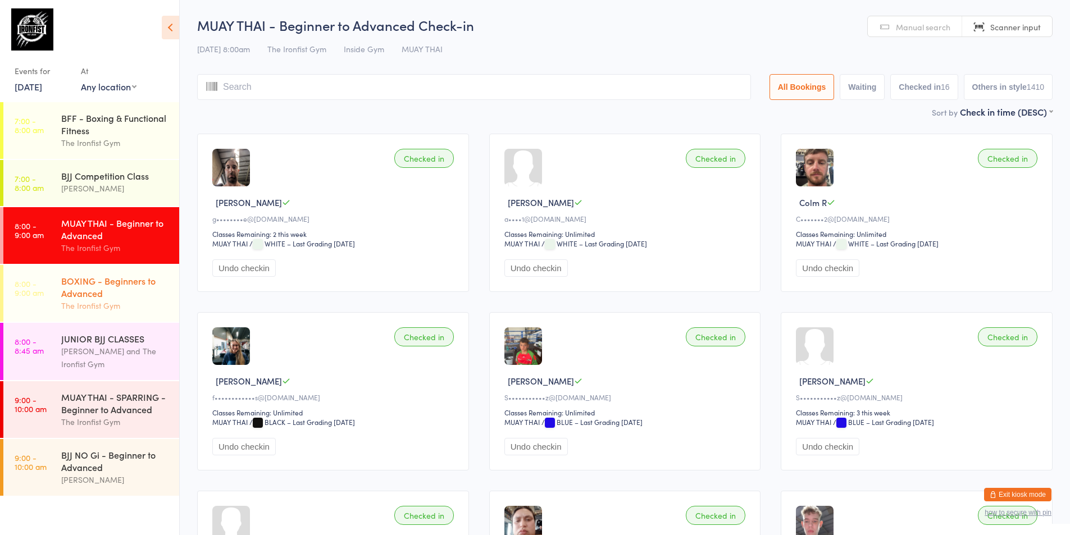
click at [98, 299] on div "The Ironfist Gym" at bounding box center [115, 305] width 108 height 13
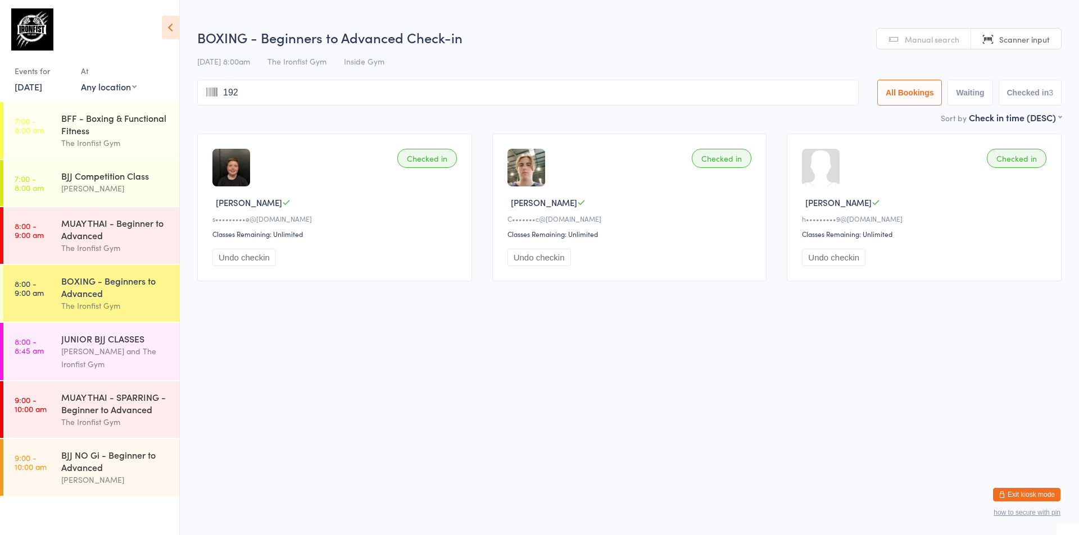
type input "1929"
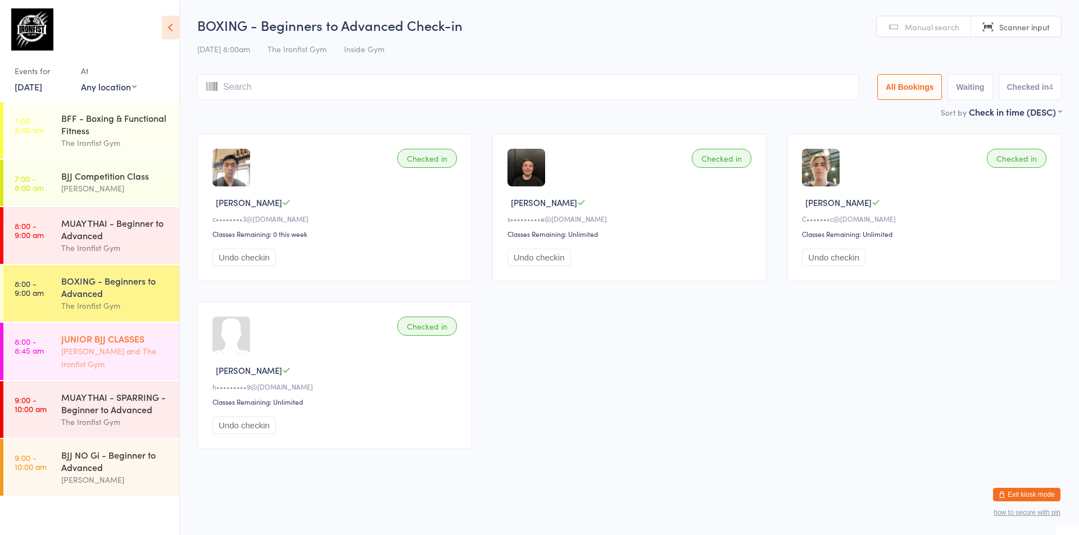
click at [99, 346] on div "[PERSON_NAME] and The Ironfist Gym" at bounding box center [115, 358] width 108 height 26
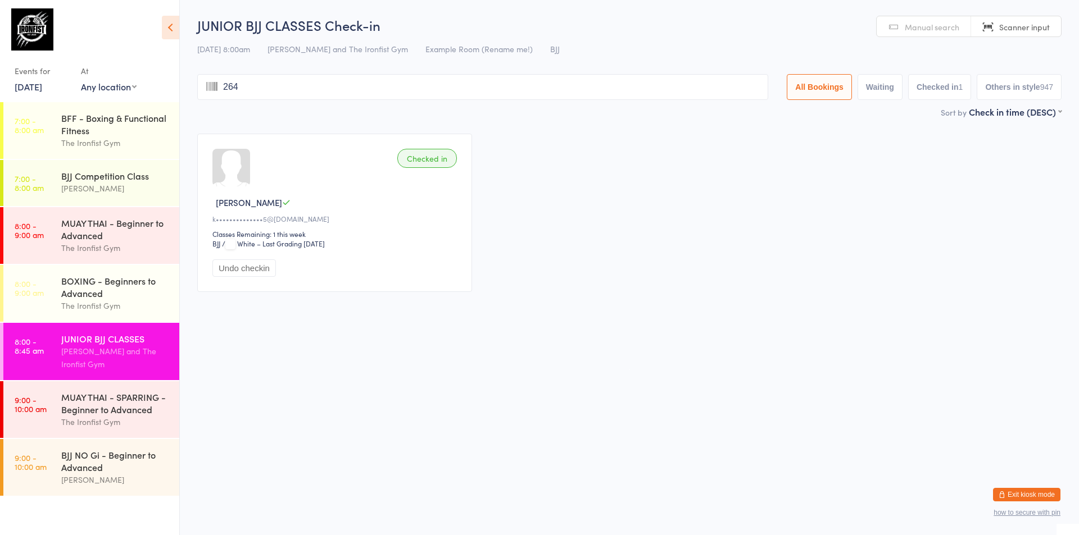
type input "2641"
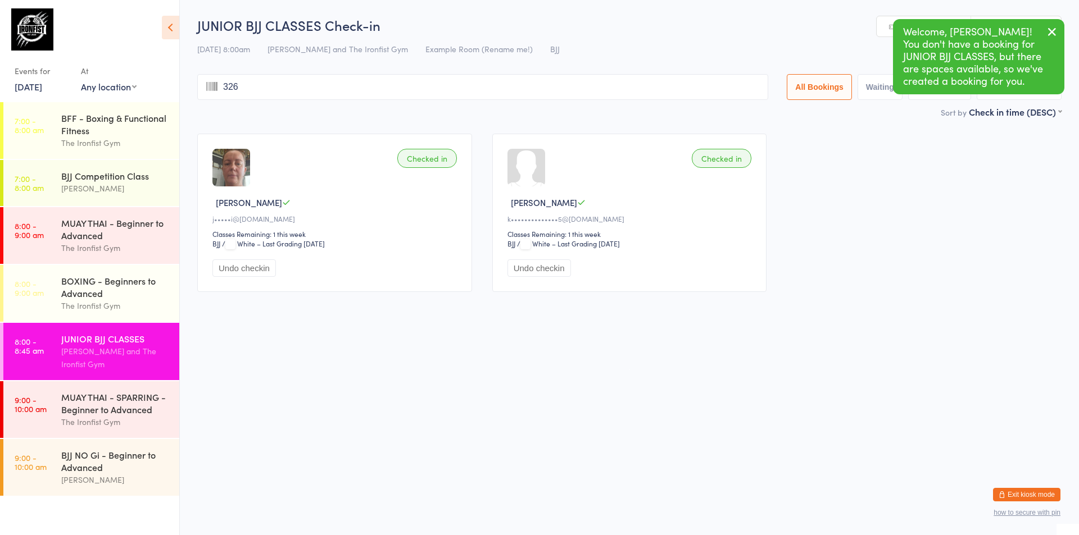
type input "3268"
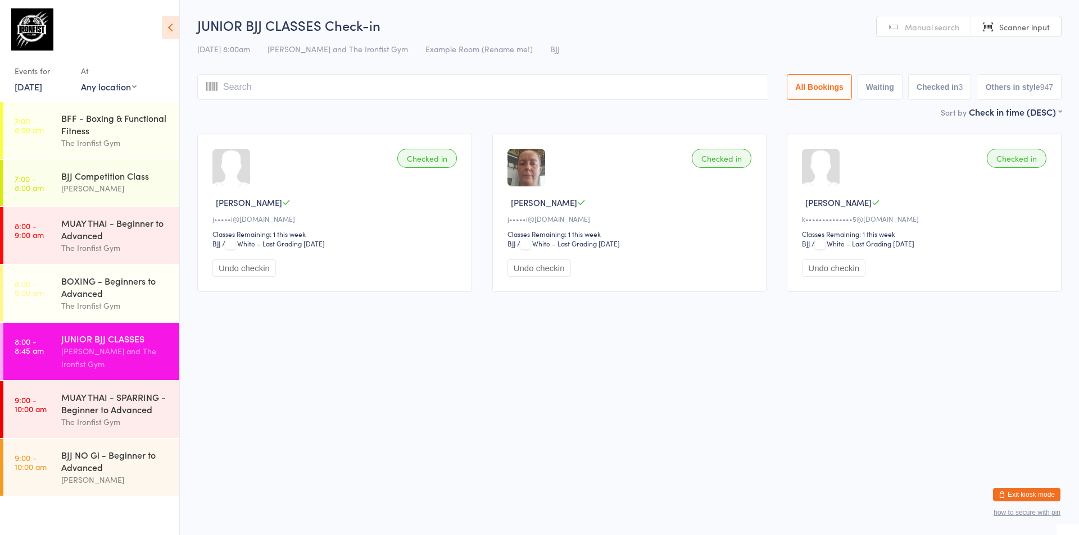
click at [529, 265] on button "Undo checkin" at bounding box center [538, 268] width 63 height 17
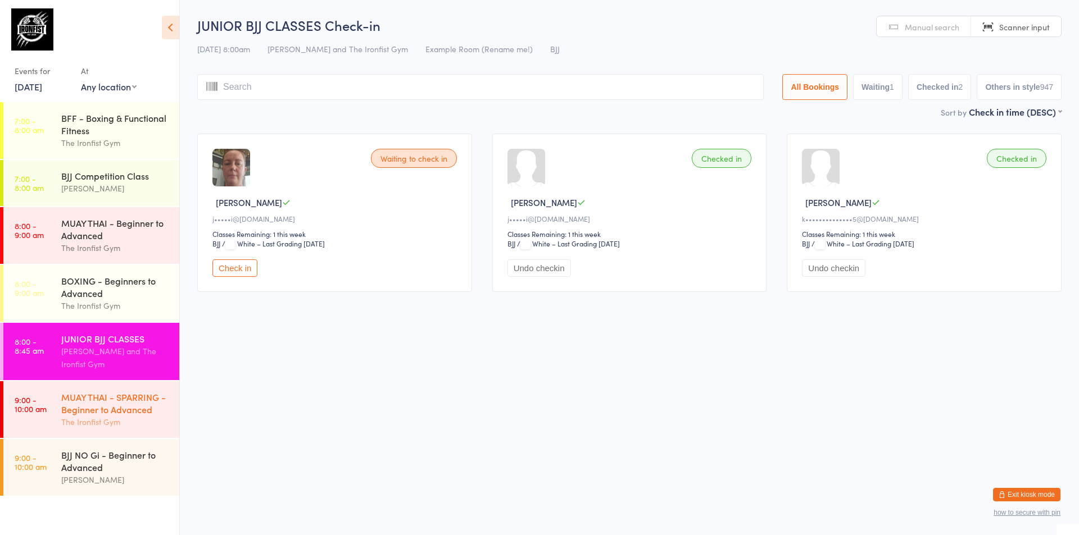
click at [105, 406] on div "MUAY THAI - SPARRING - Beginner to Advanced" at bounding box center [115, 403] width 108 height 25
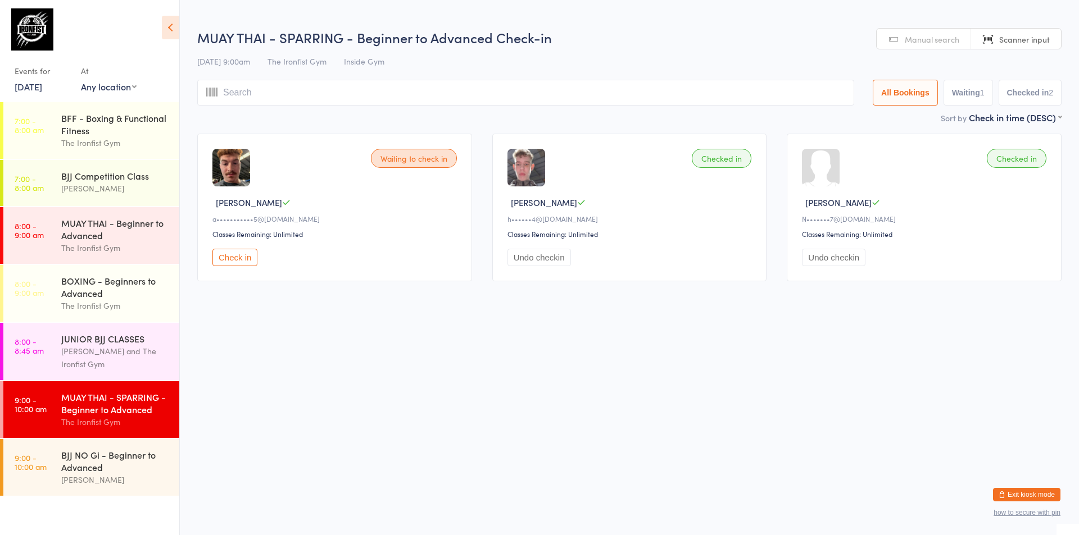
drag, startPoint x: 110, startPoint y: 223, endPoint x: 220, endPoint y: 244, distance: 111.6
click at [111, 223] on div "MUAY THAI - Beginner to Advanced" at bounding box center [115, 229] width 108 height 25
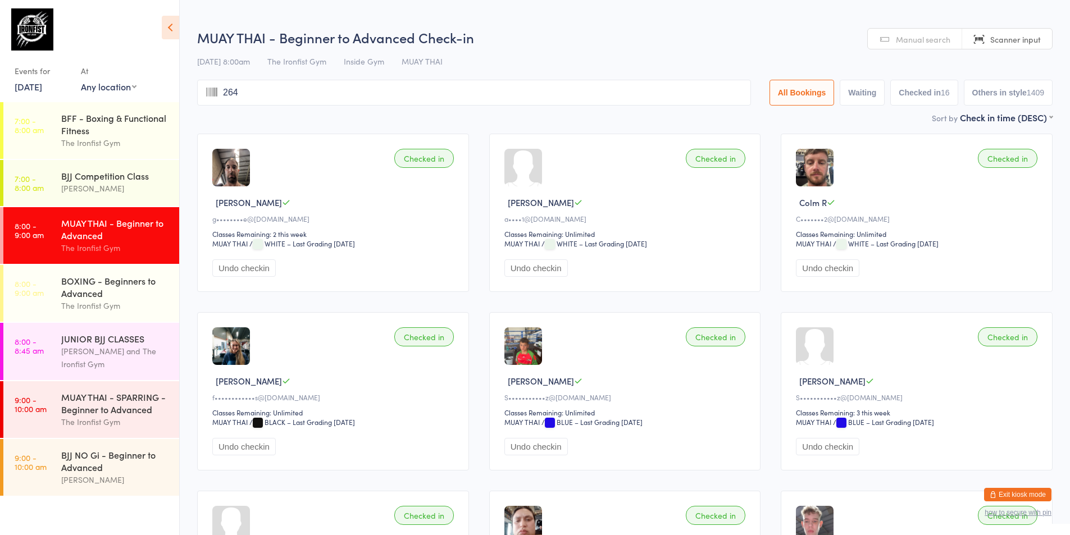
type input "2641"
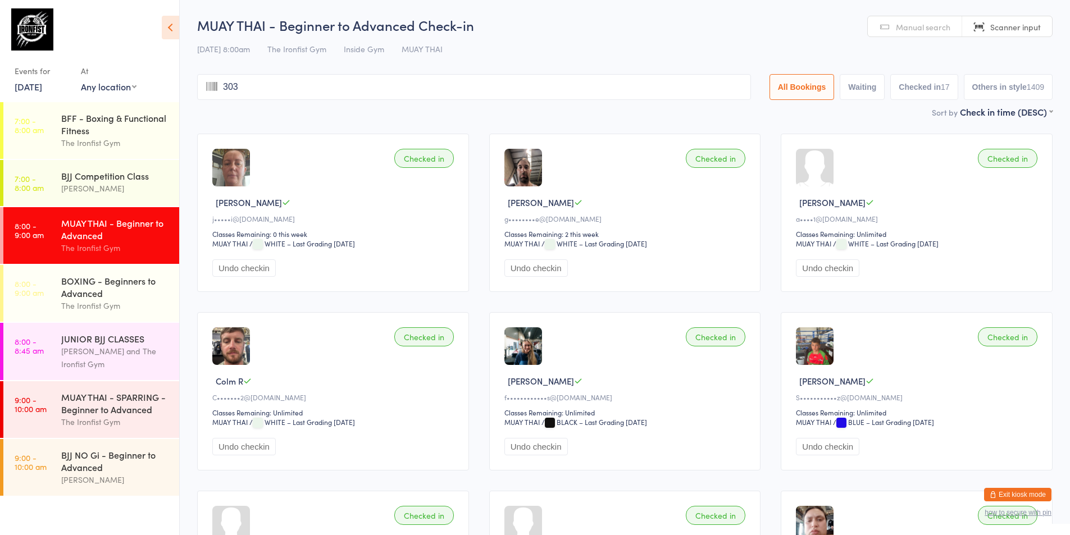
type input "3034"
